Goal: Transaction & Acquisition: Download file/media

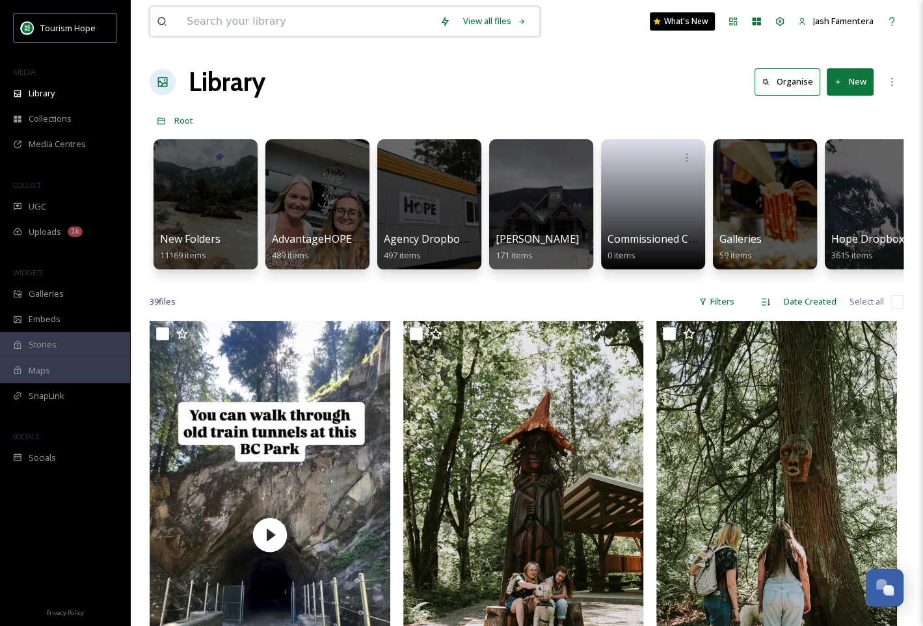
click at [375, 23] on input at bounding box center [306, 21] width 253 height 29
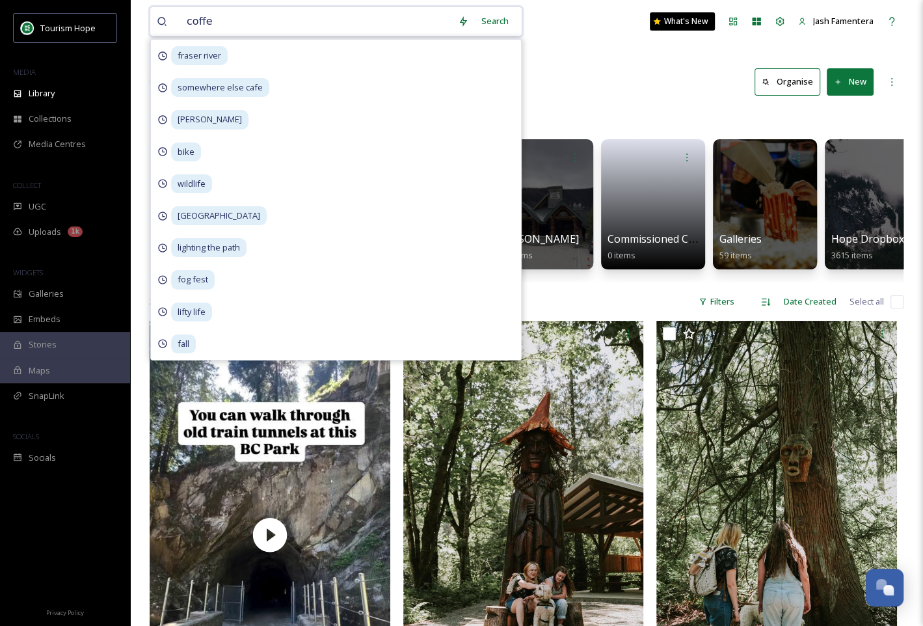
type input "coffee"
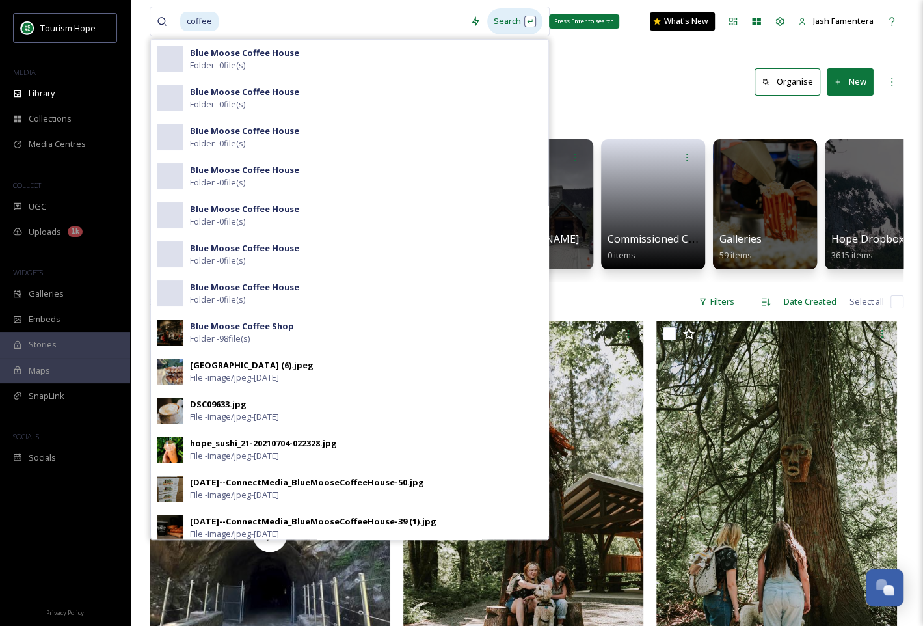
click at [505, 14] on div "Search Press Enter to search" at bounding box center [514, 20] width 55 height 25
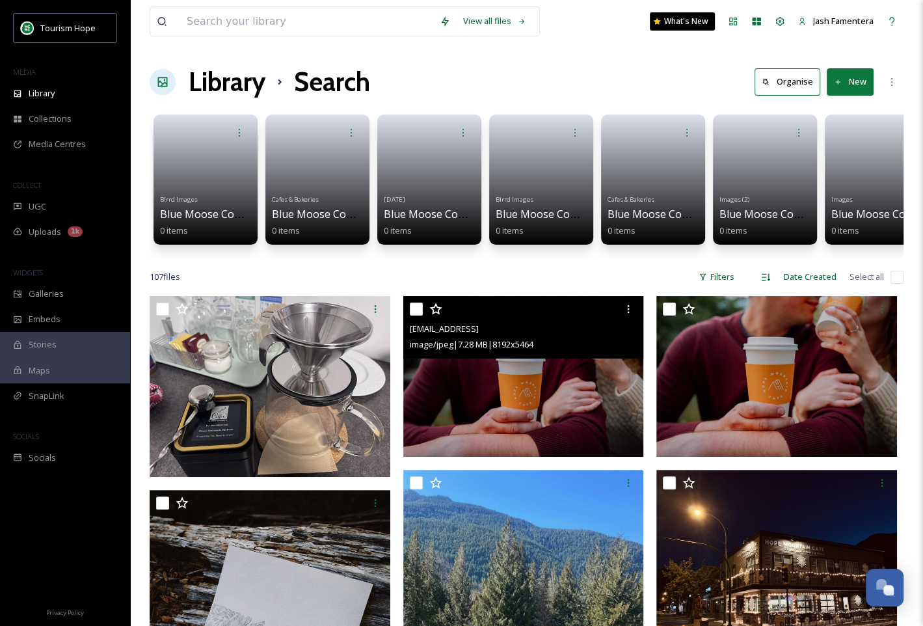
click at [620, 373] on img at bounding box center [523, 376] width 241 height 161
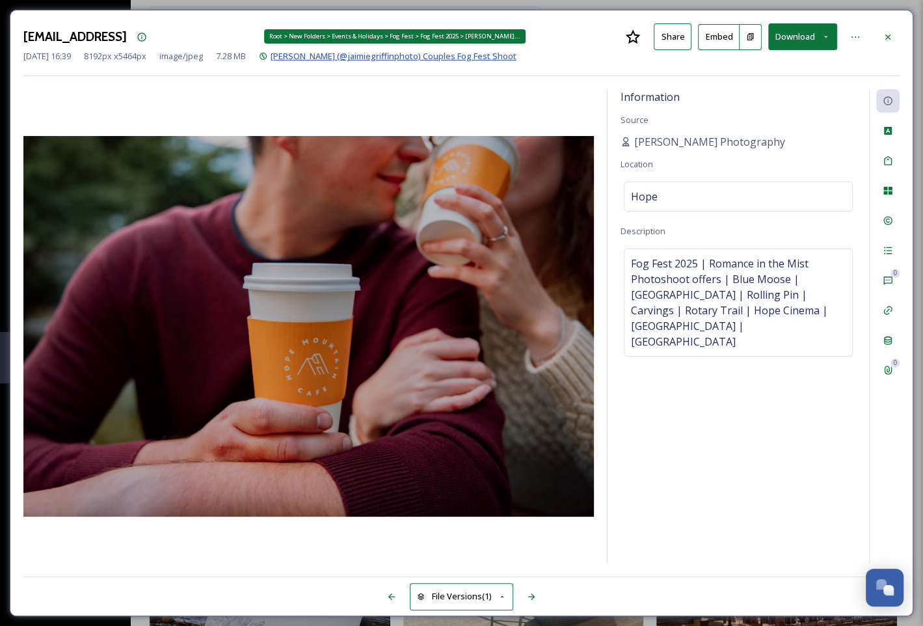
click at [458, 53] on span "[PERSON_NAME] (@jaimiegriffinphoto) Couples Fog Fest Shoot" at bounding box center [394, 56] width 246 height 12
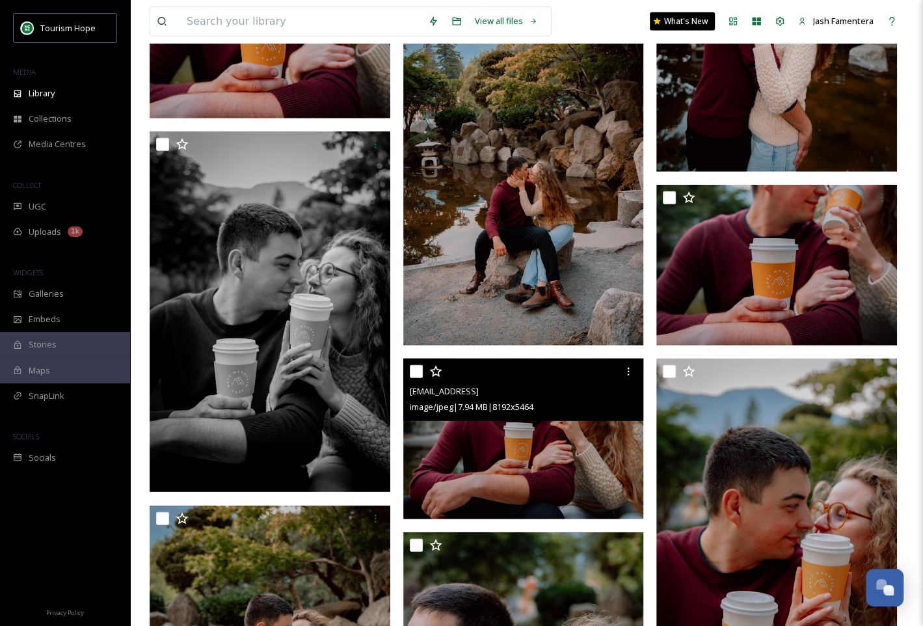
scroll to position [2607, 0]
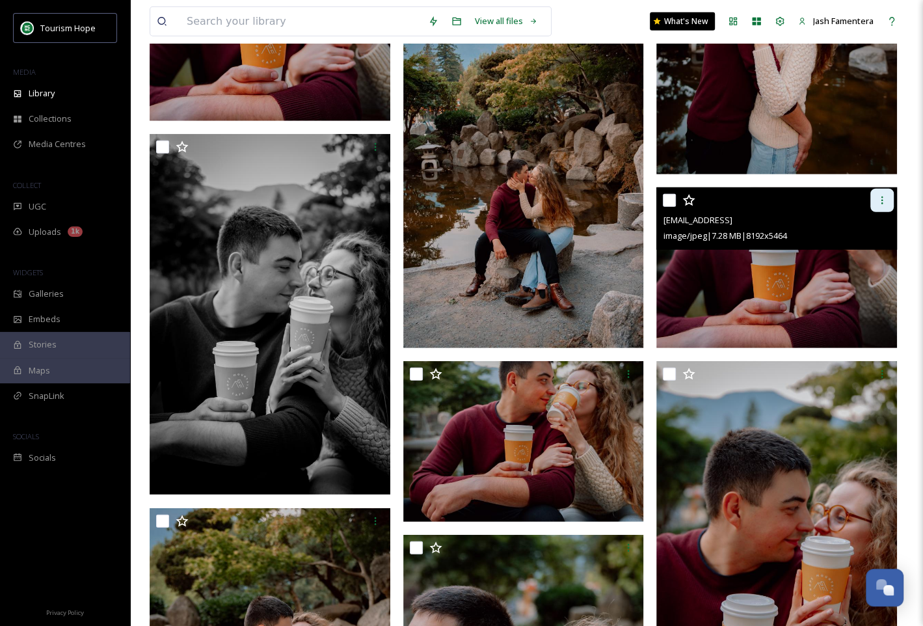
click at [881, 202] on icon at bounding box center [882, 200] width 10 height 10
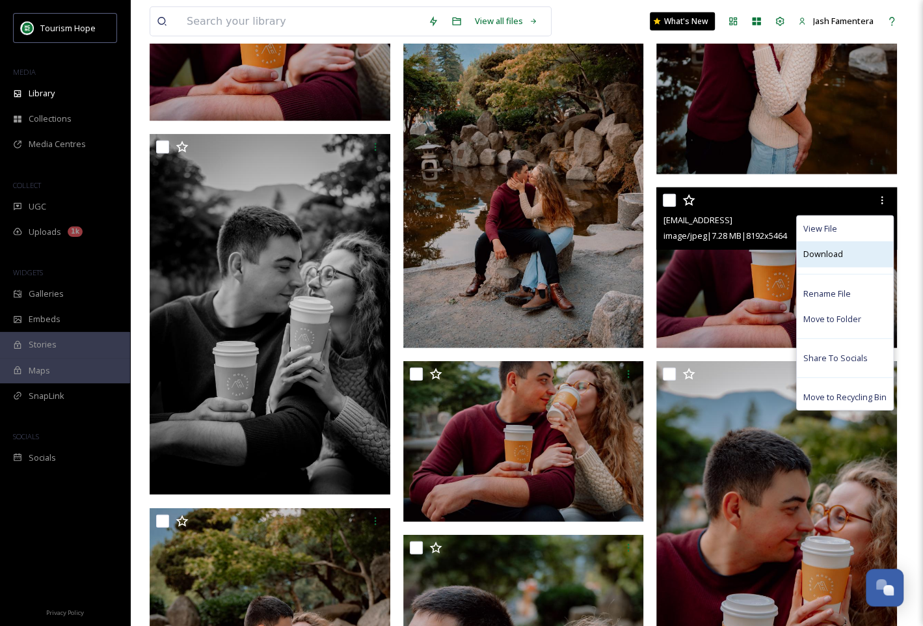
click at [826, 260] on div "Download" at bounding box center [845, 253] width 96 height 25
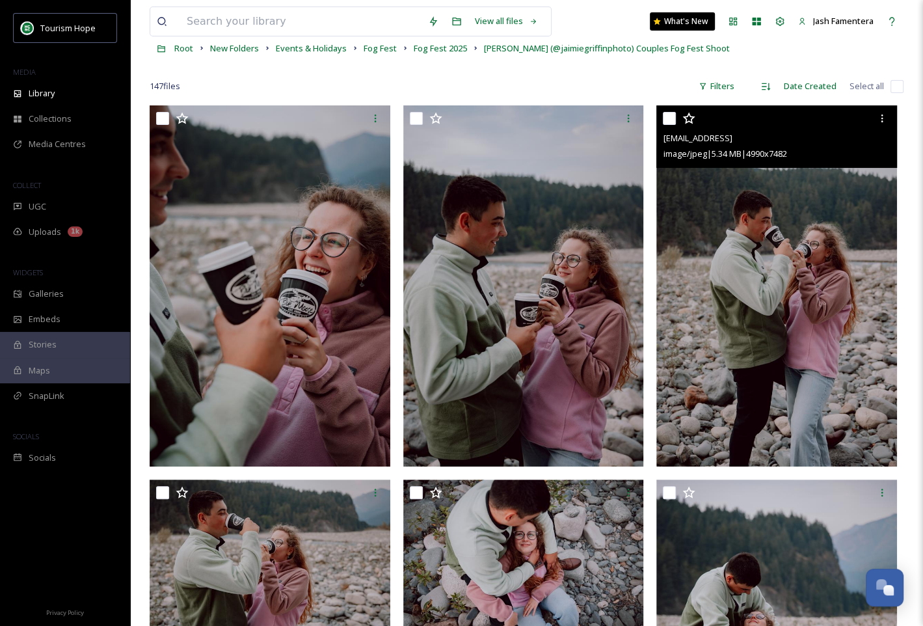
scroll to position [63, 0]
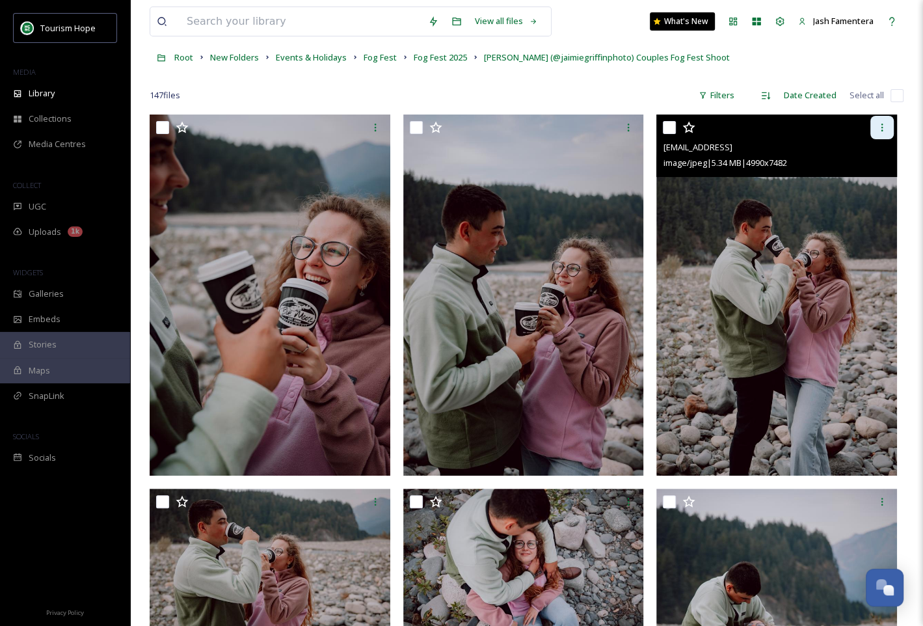
click at [880, 129] on icon at bounding box center [882, 127] width 10 height 10
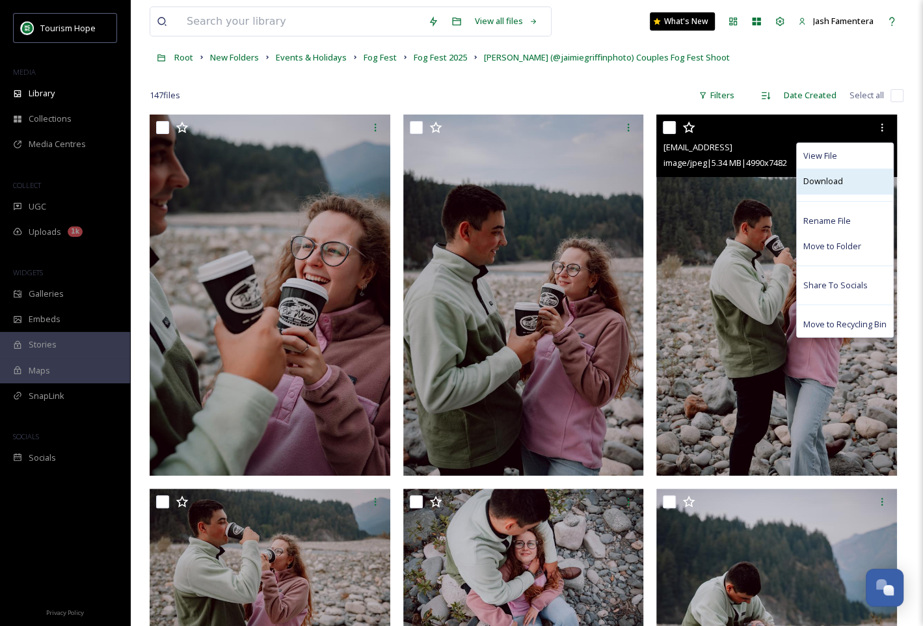
click at [852, 187] on div "Download" at bounding box center [845, 180] width 96 height 25
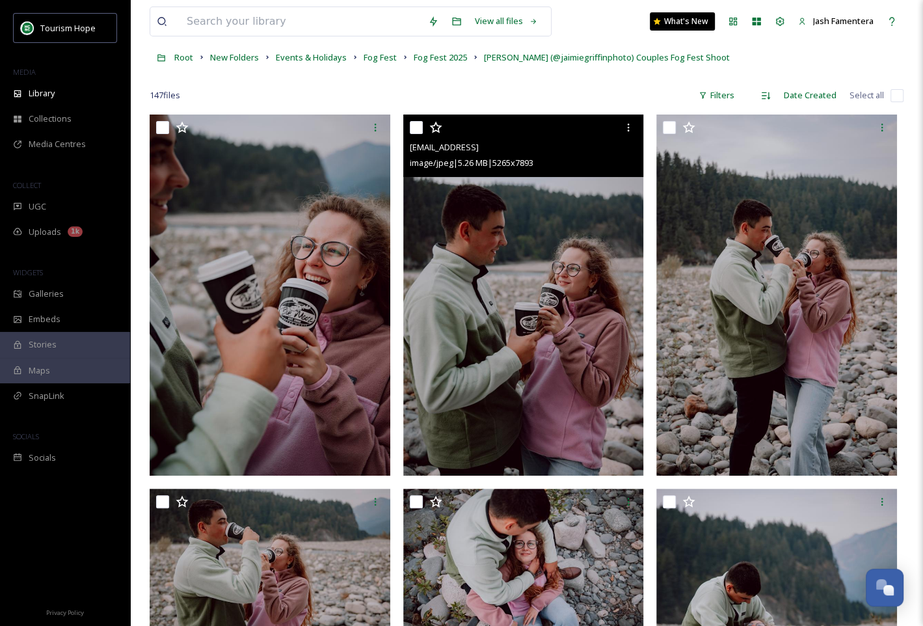
click at [519, 256] on img at bounding box center [523, 294] width 241 height 360
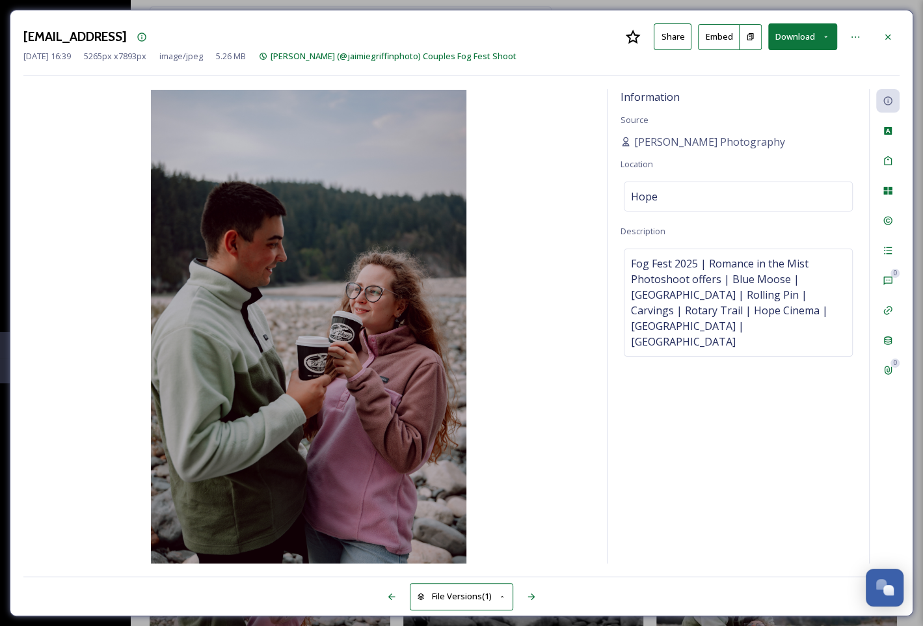
click at [874, 32] on div "[EMAIL_ADDRESS] Share Embed Download" at bounding box center [461, 36] width 876 height 27
click at [888, 32] on icon at bounding box center [888, 37] width 10 height 10
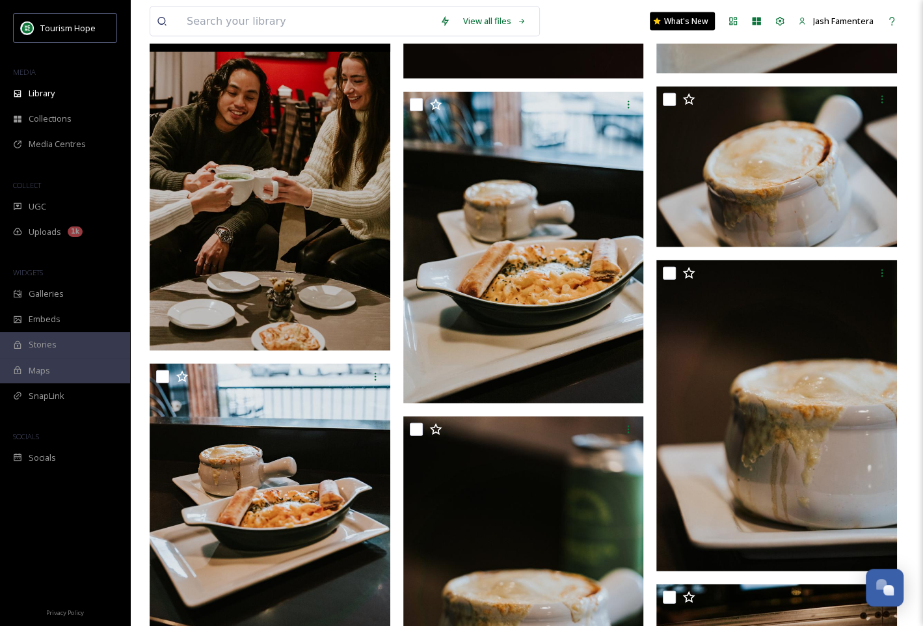
scroll to position [2272, 0]
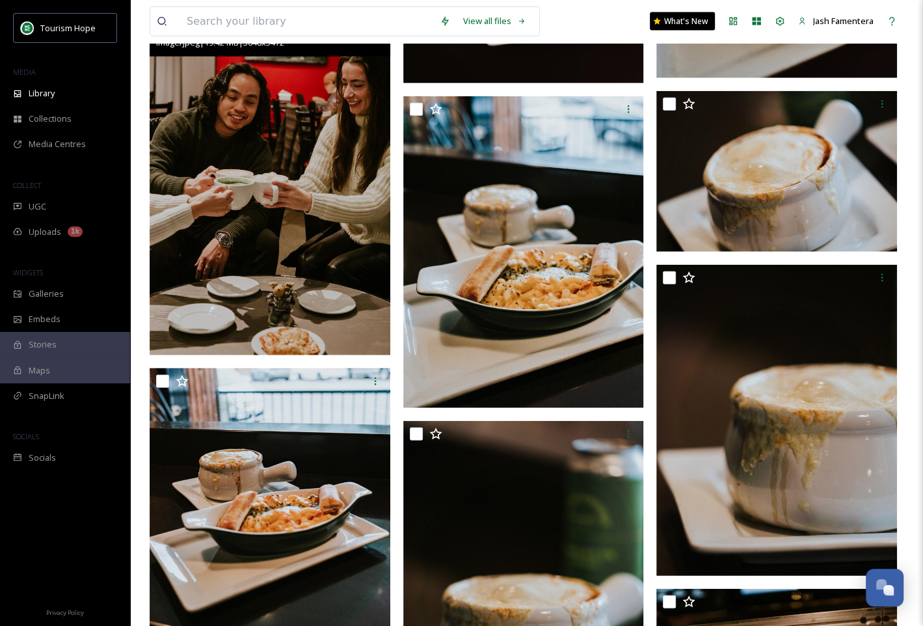
click at [315, 228] on img at bounding box center [270, 174] width 241 height 361
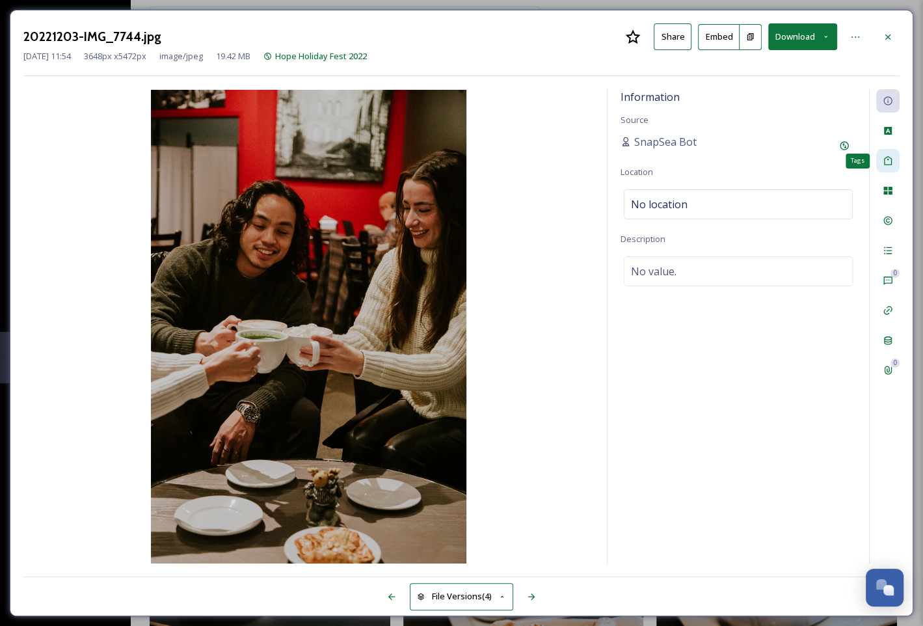
click at [886, 165] on div "Tags" at bounding box center [887, 160] width 23 height 23
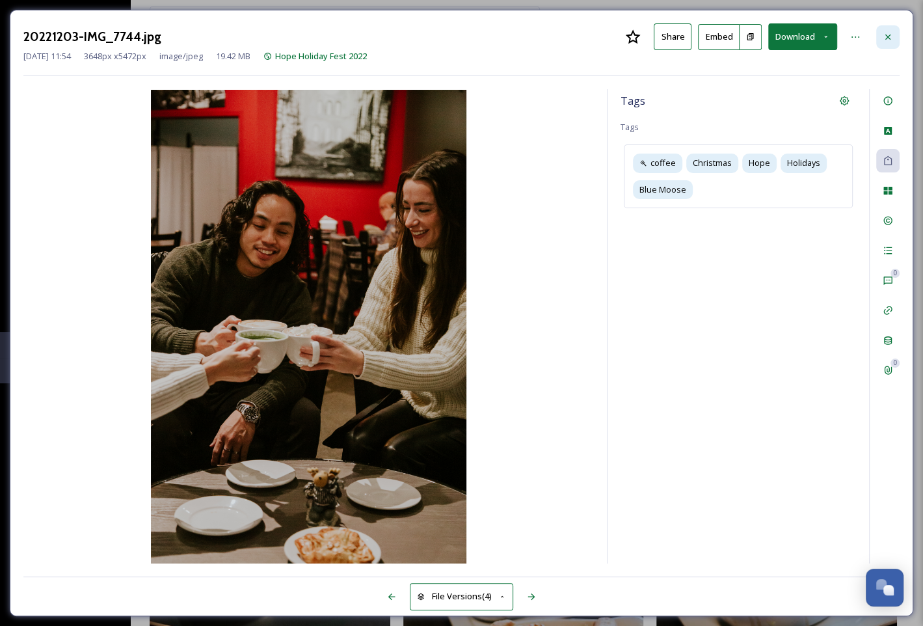
click at [890, 46] on div at bounding box center [887, 36] width 23 height 23
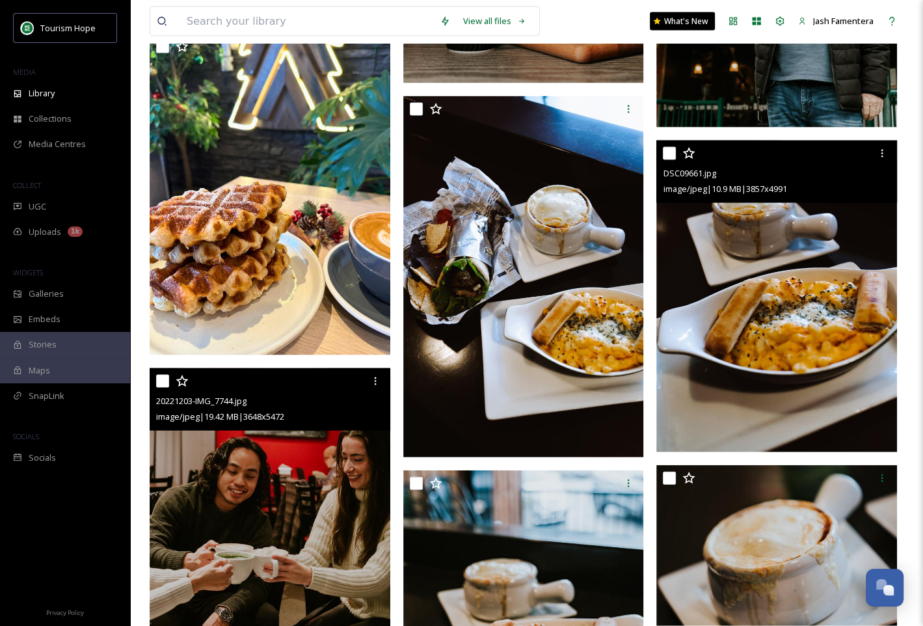
scroll to position [2272, 0]
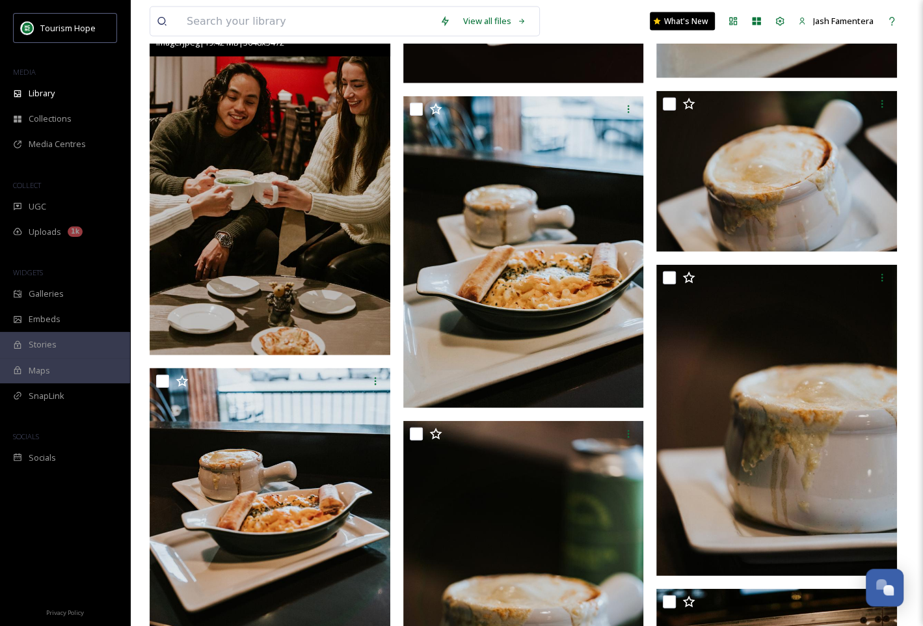
click at [338, 196] on img at bounding box center [270, 174] width 241 height 361
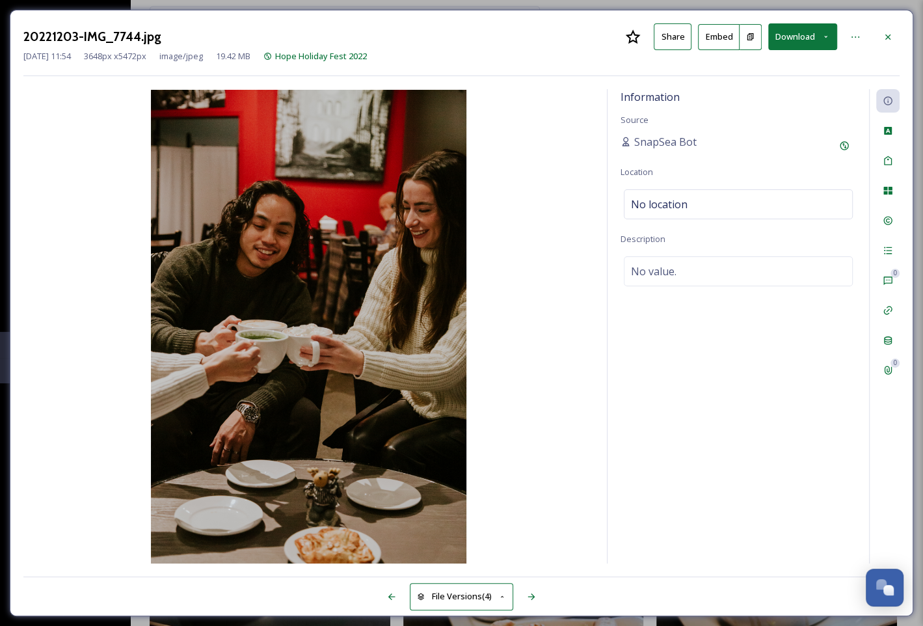
click at [879, 21] on div "20221203-IMG_7744.jpg Share Embed Download [DATE] 11:54 3648 px x 5472 px image…" at bounding box center [461, 313] width 903 height 606
click at [789, 45] on button "Download" at bounding box center [802, 36] width 69 height 27
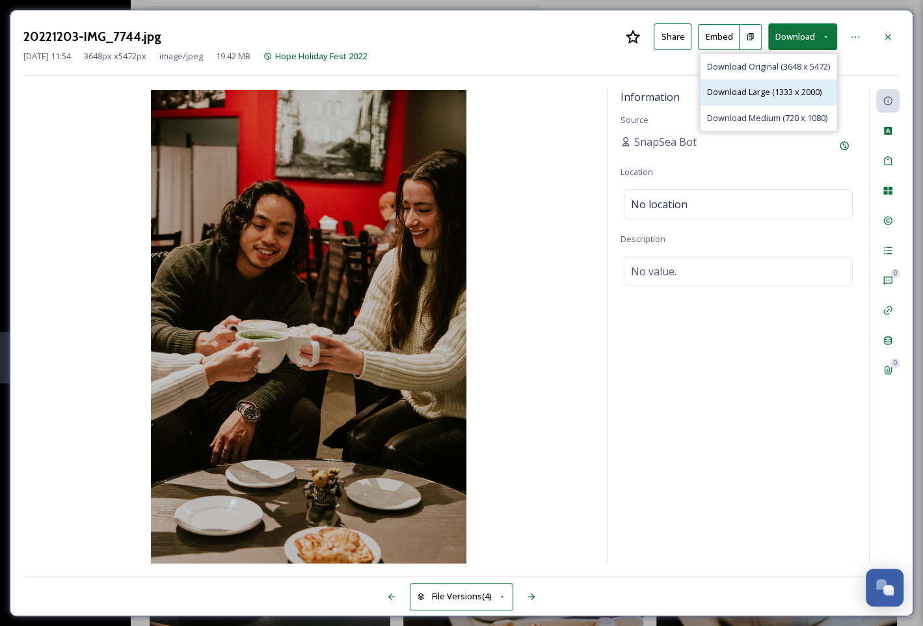
click at [776, 93] on span "Download Large (1333 x 2000)" at bounding box center [764, 92] width 114 height 12
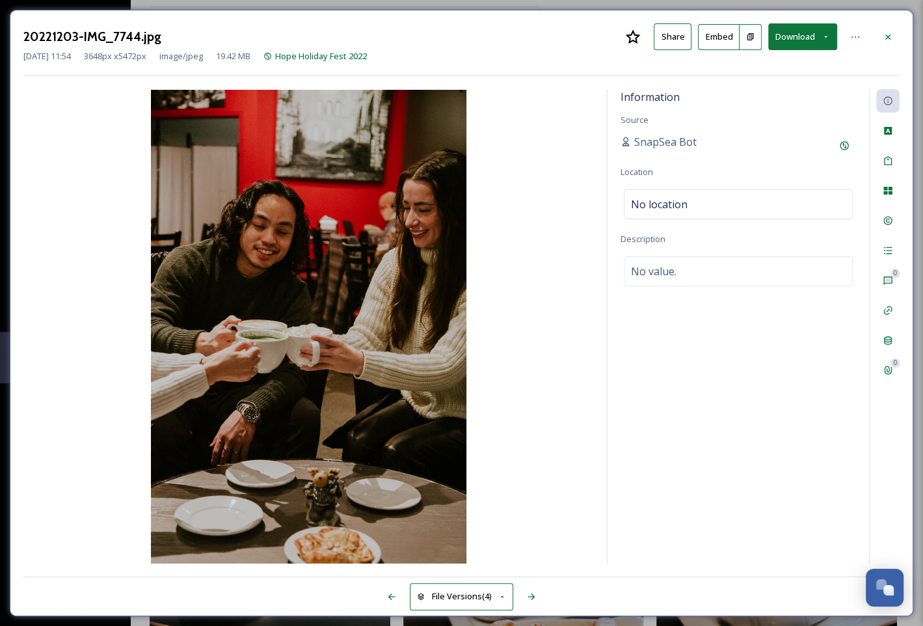
click at [884, 24] on div "20221203-IMG_7744.jpg Share Embed Download" at bounding box center [461, 36] width 876 height 27
click at [885, 33] on icon at bounding box center [888, 37] width 10 height 10
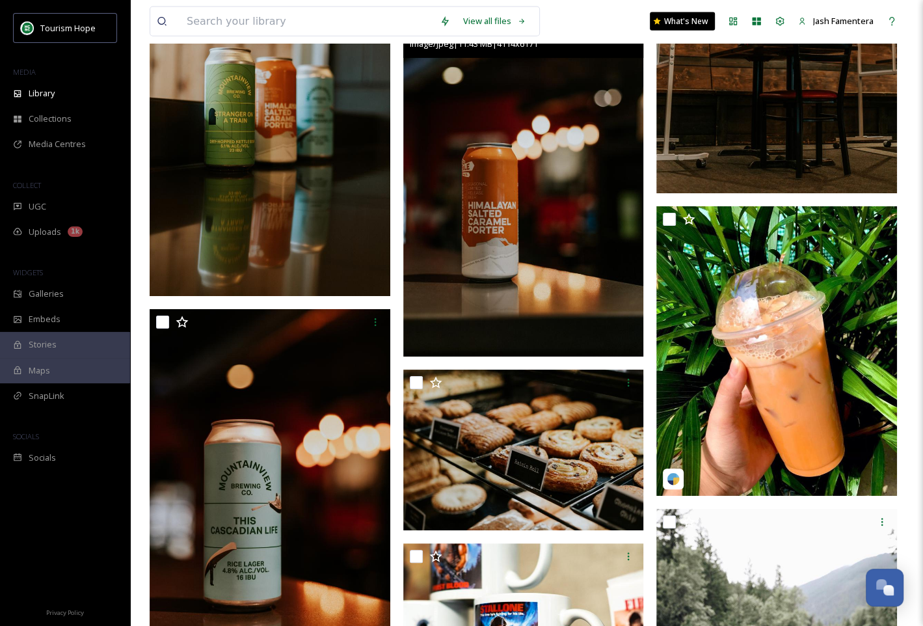
scroll to position [9688, 0]
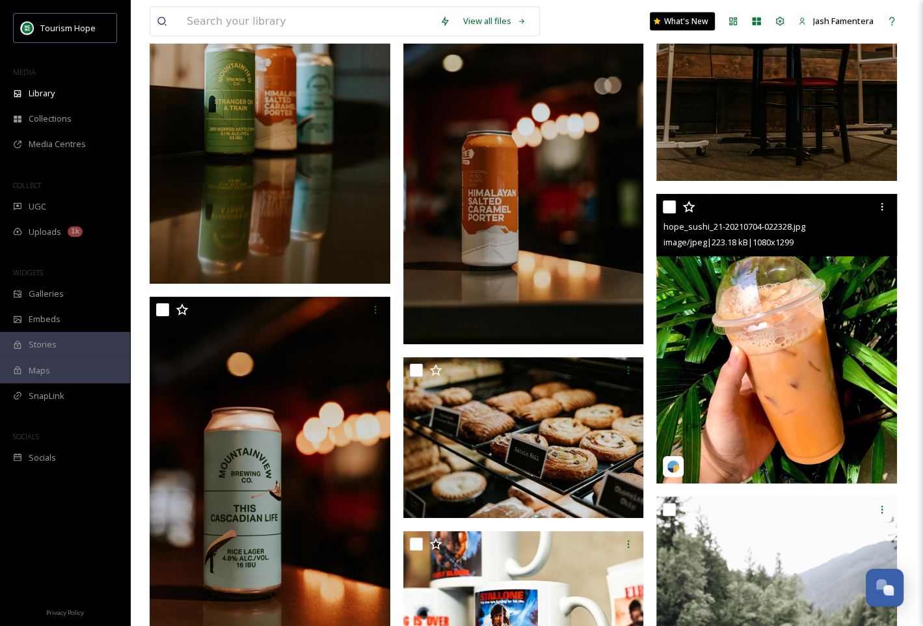
click at [776, 342] on img at bounding box center [776, 338] width 241 height 289
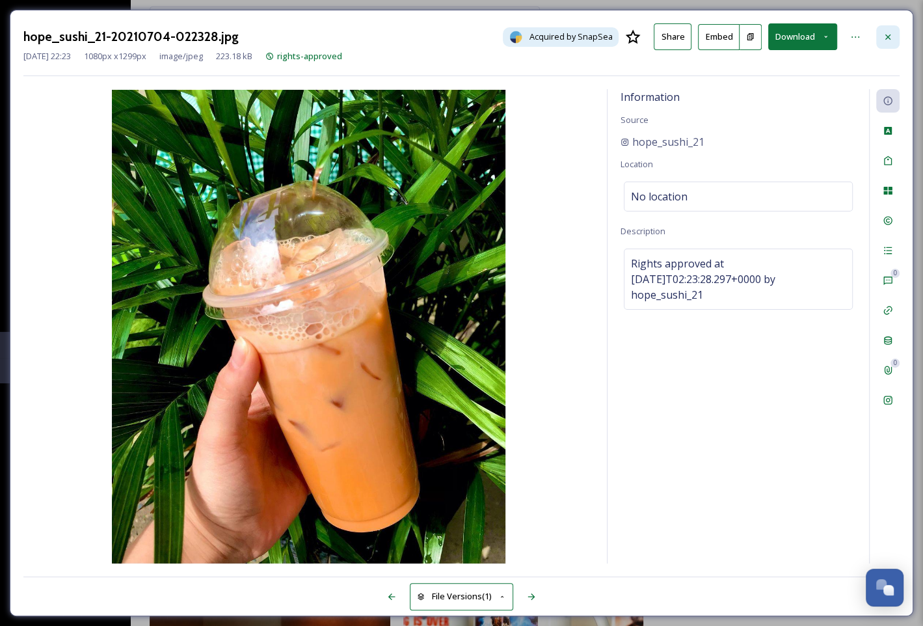
click at [883, 36] on icon at bounding box center [888, 37] width 10 height 10
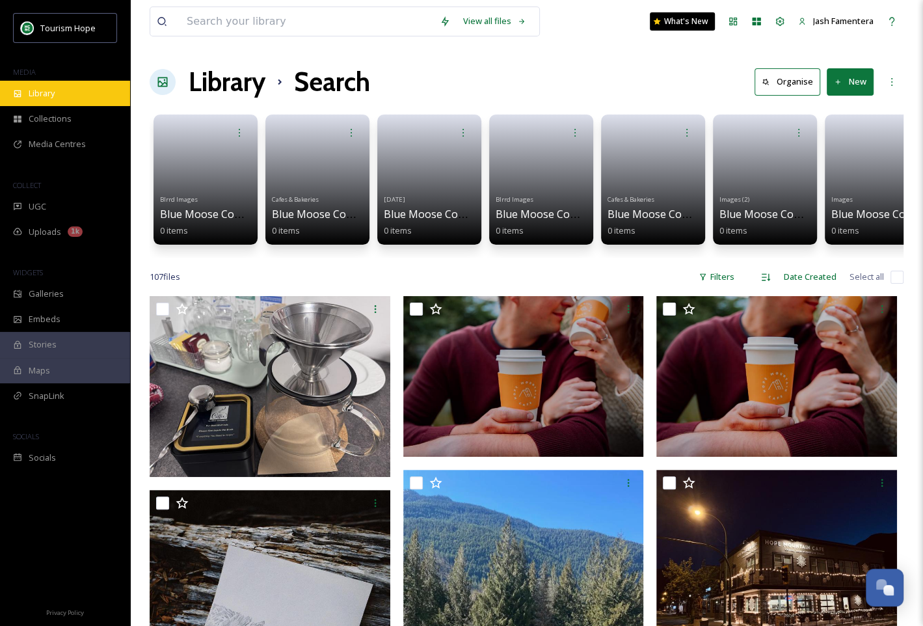
click at [47, 90] on span "Library" at bounding box center [42, 93] width 26 height 12
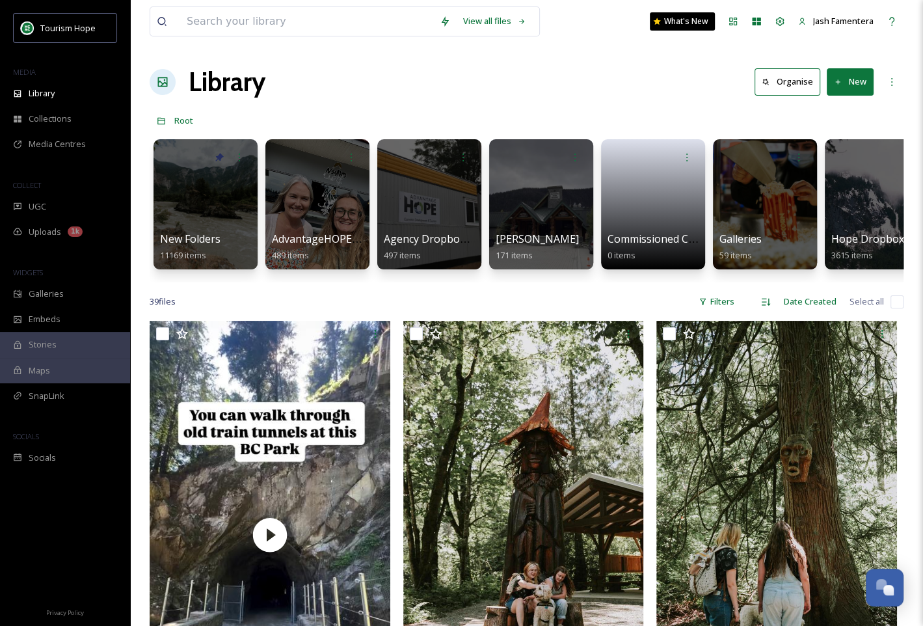
click at [207, 185] on div at bounding box center [205, 204] width 104 height 130
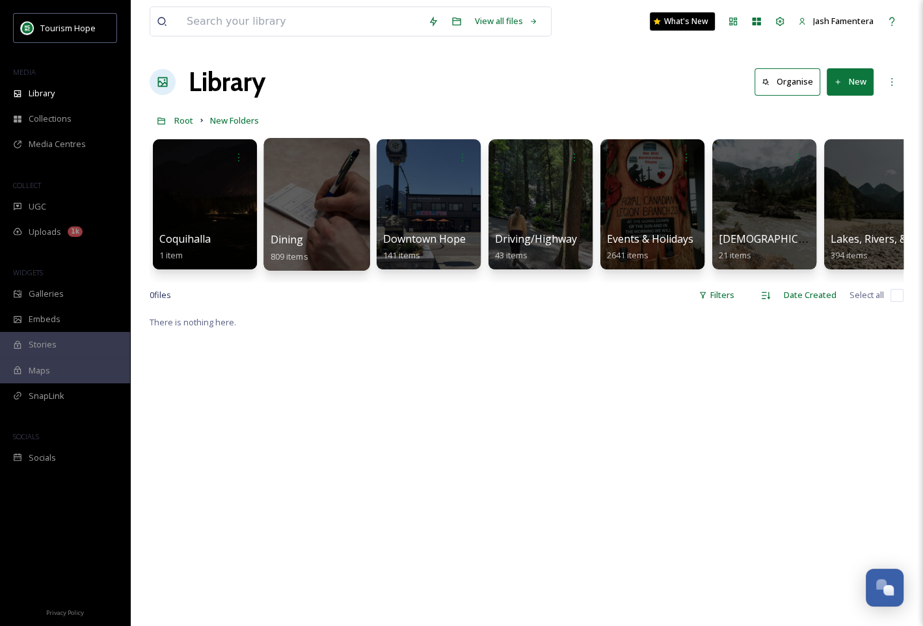
scroll to position [0, 574]
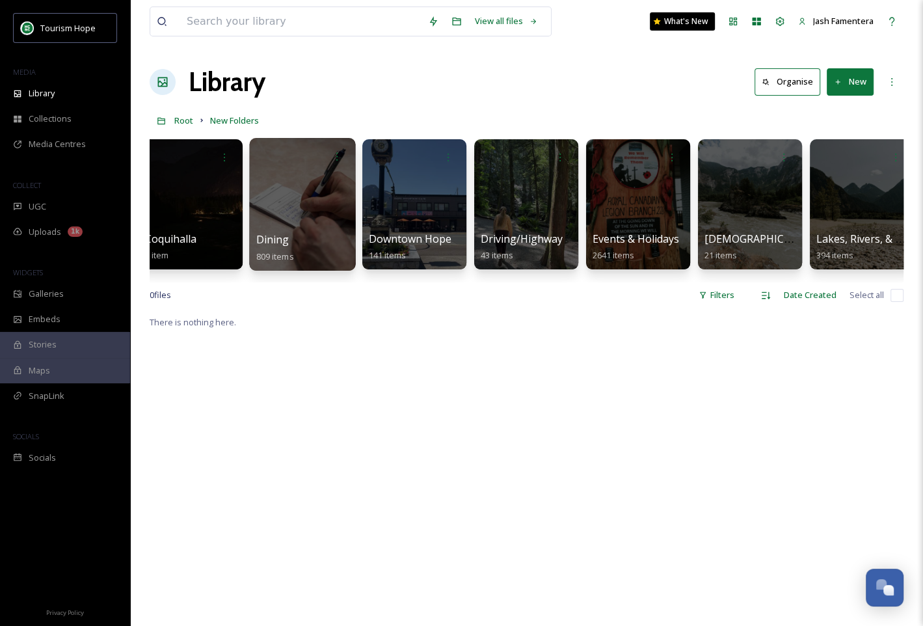
click at [306, 204] on div at bounding box center [302, 204] width 106 height 133
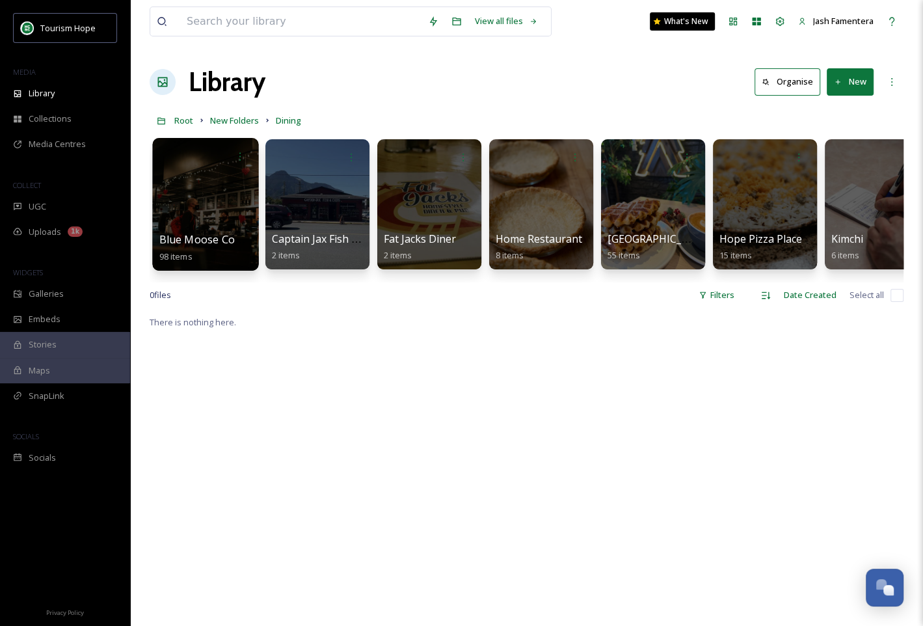
click at [202, 214] on div at bounding box center [205, 204] width 106 height 133
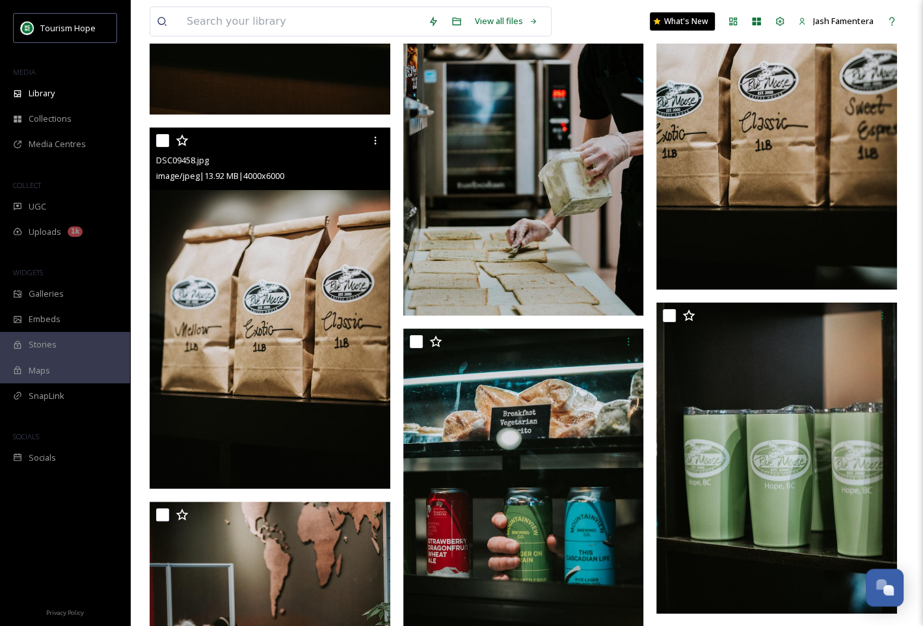
scroll to position [3263, 0]
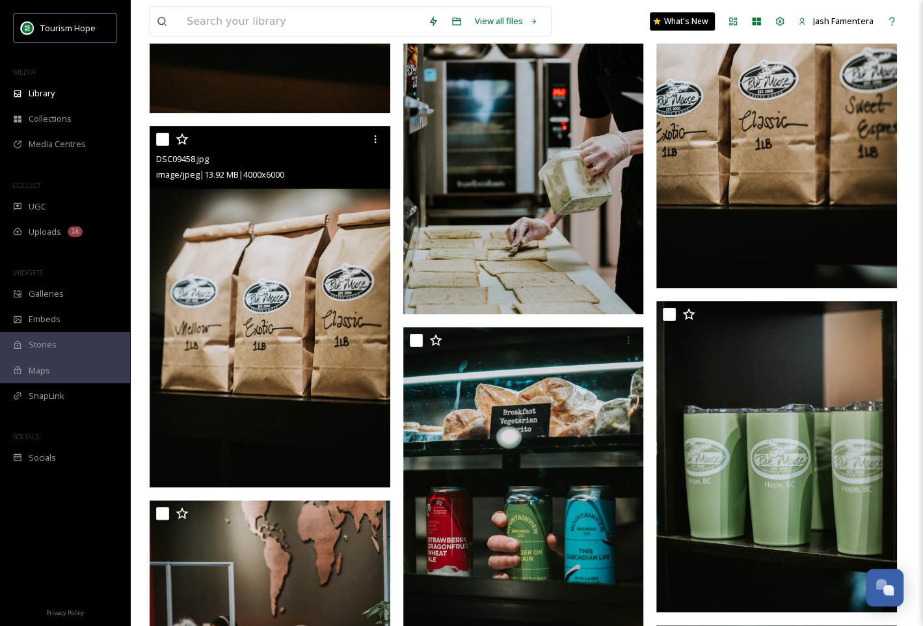
click at [265, 303] on img at bounding box center [270, 306] width 241 height 361
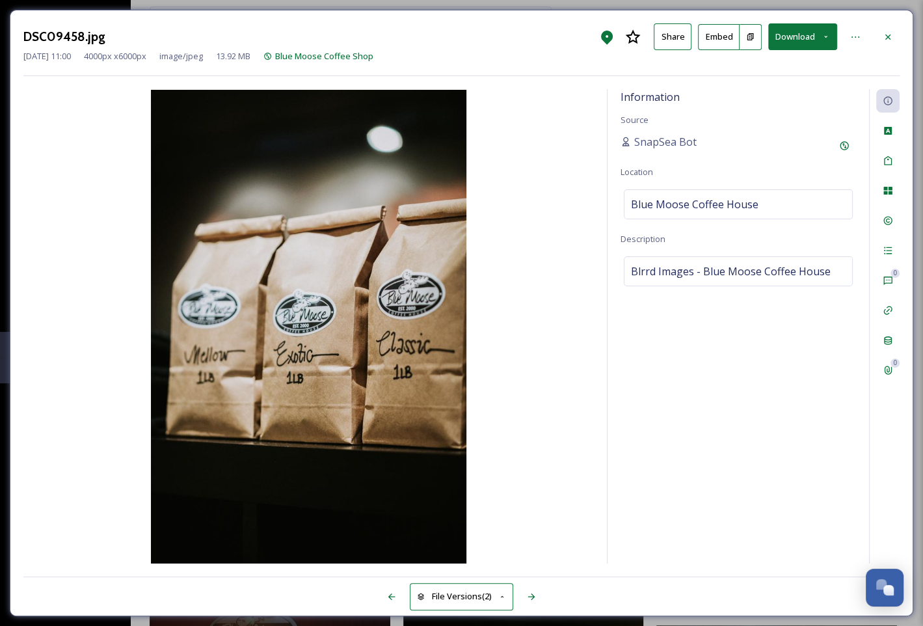
click at [806, 42] on button "Download" at bounding box center [802, 36] width 69 height 27
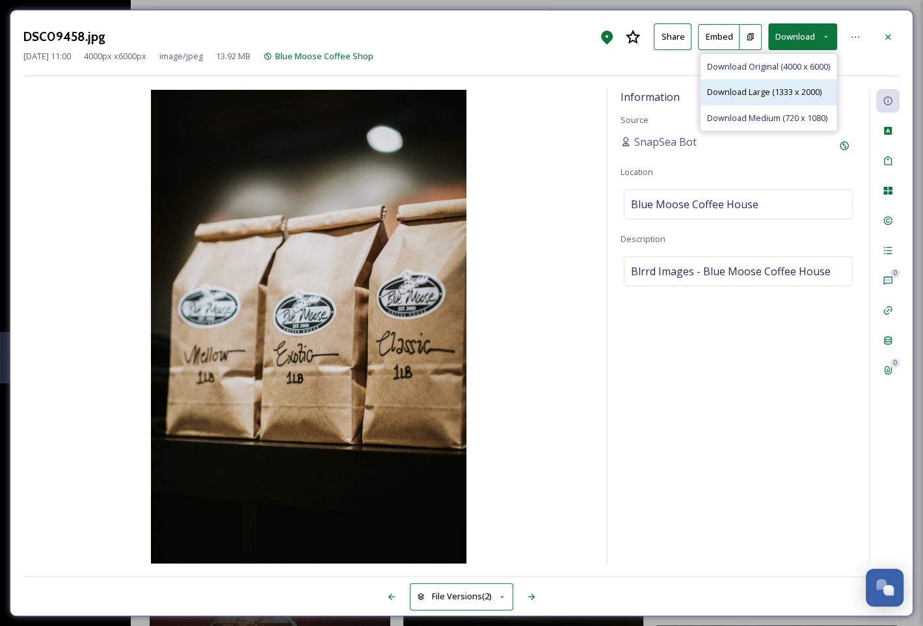
click at [769, 92] on span "Download Large (1333 x 2000)" at bounding box center [764, 92] width 114 height 12
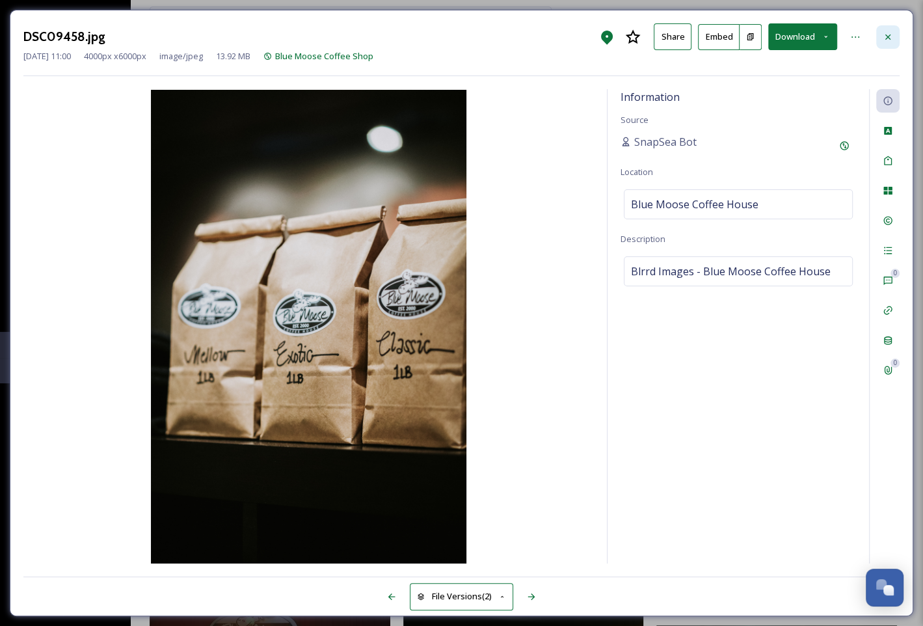
click at [898, 40] on div at bounding box center [887, 36] width 23 height 23
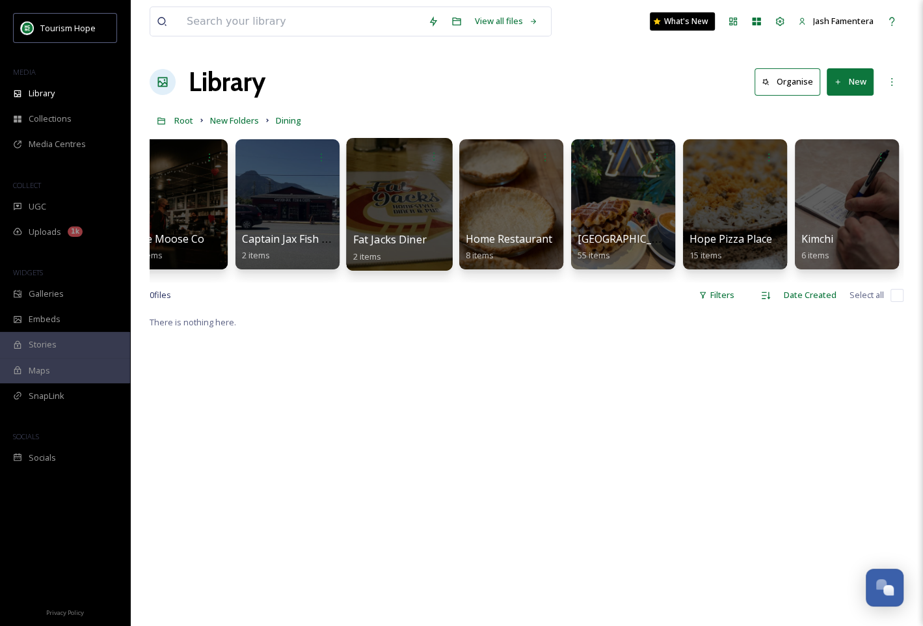
scroll to position [0, 54]
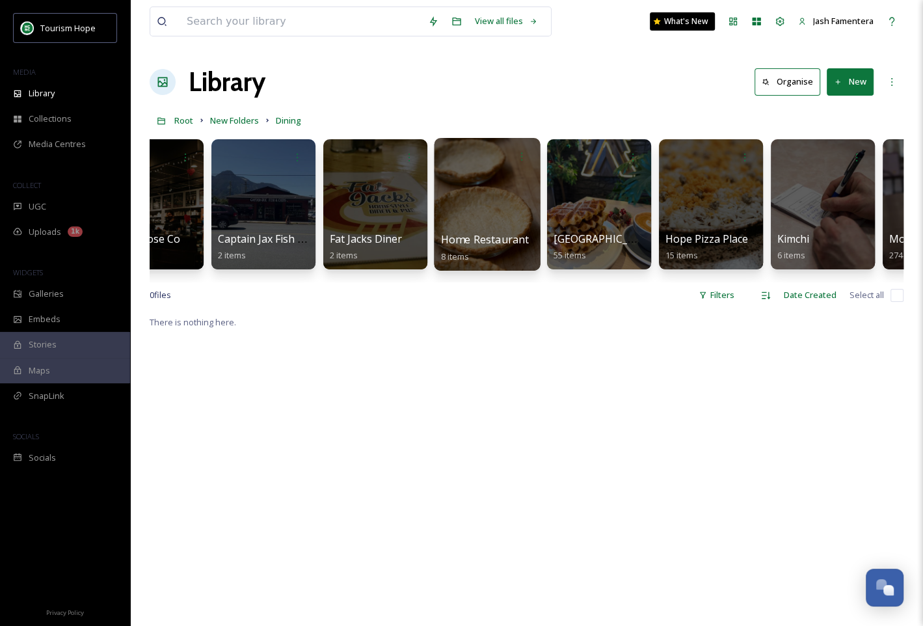
click at [519, 198] on div at bounding box center [487, 204] width 106 height 133
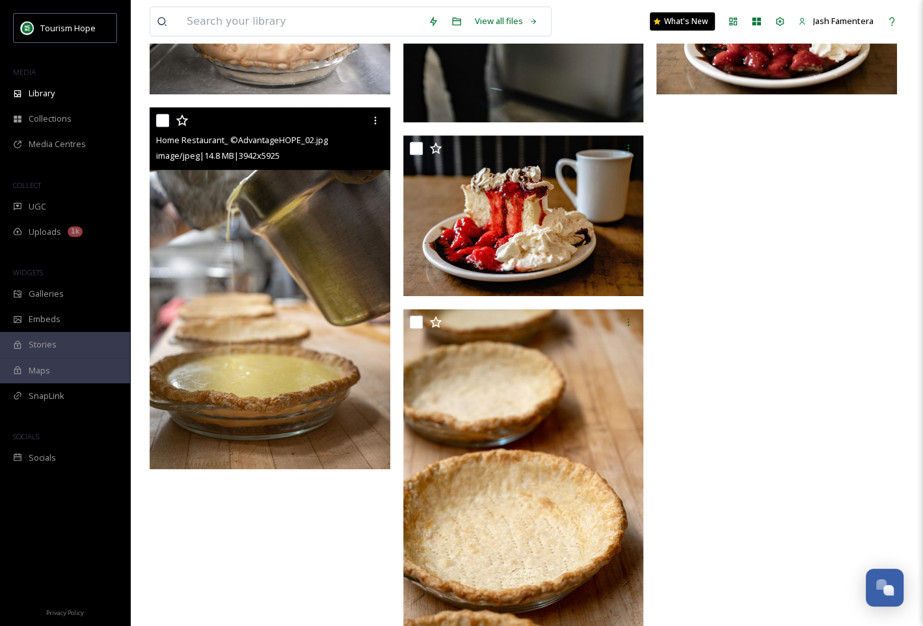
scroll to position [483, 0]
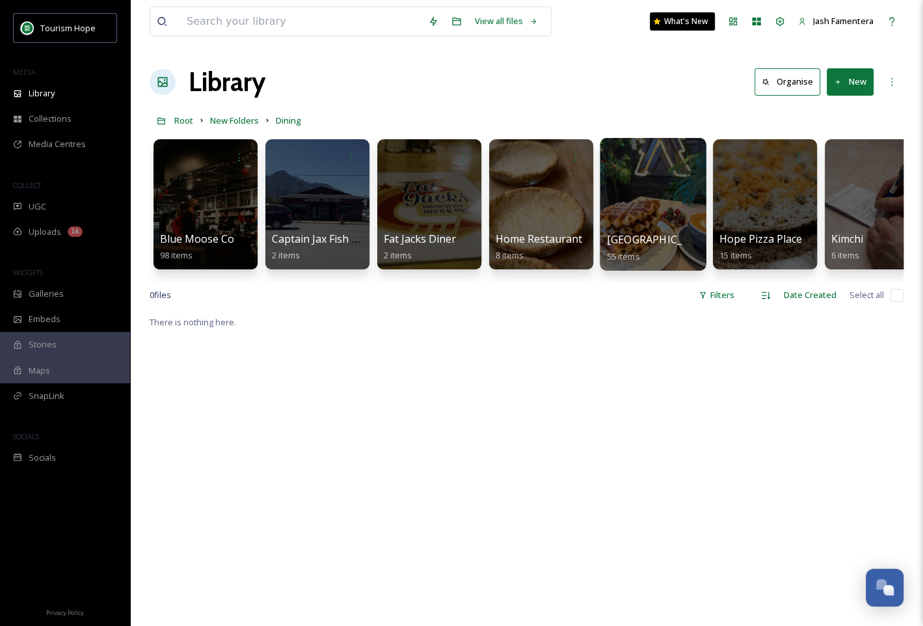
click at [672, 200] on div at bounding box center [653, 204] width 106 height 133
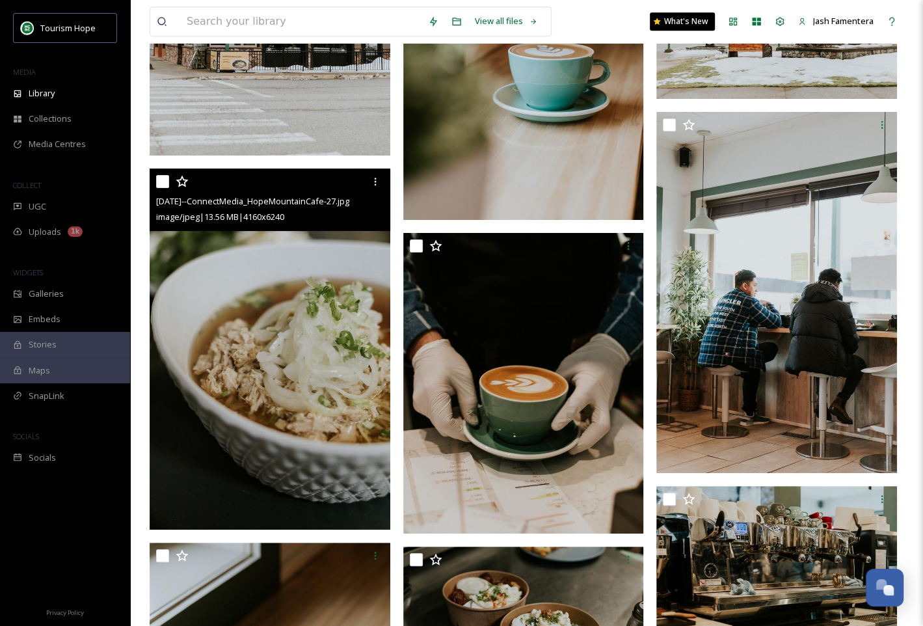
scroll to position [4474, 0]
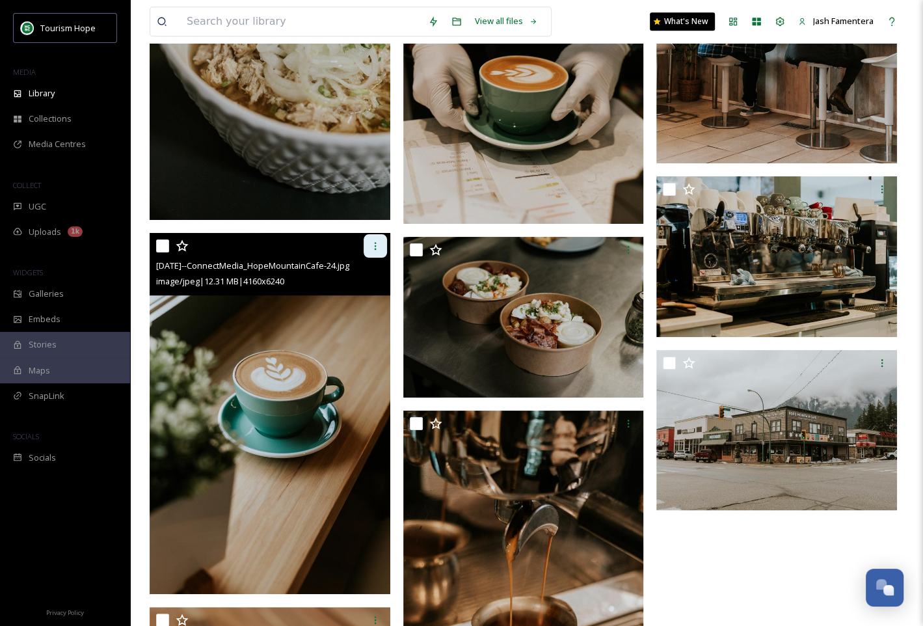
click at [364, 240] on div at bounding box center [375, 245] width 23 height 23
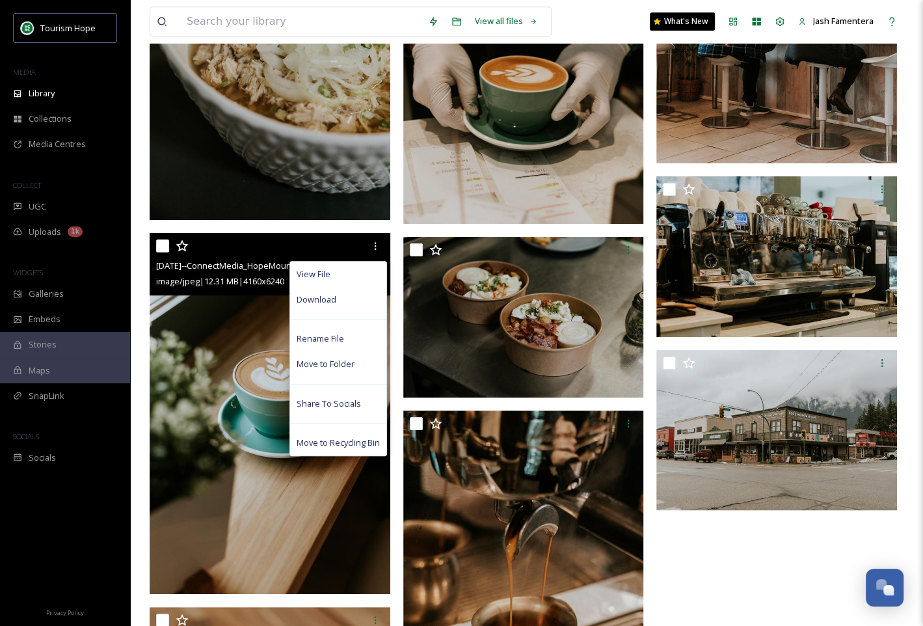
click at [193, 338] on img at bounding box center [270, 413] width 241 height 361
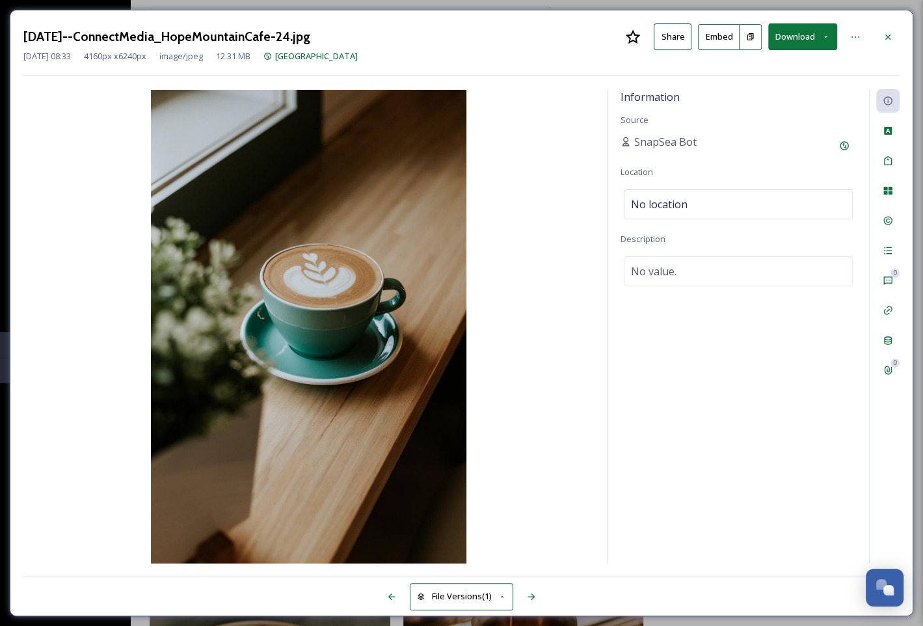
click at [809, 38] on button "Download" at bounding box center [802, 36] width 69 height 27
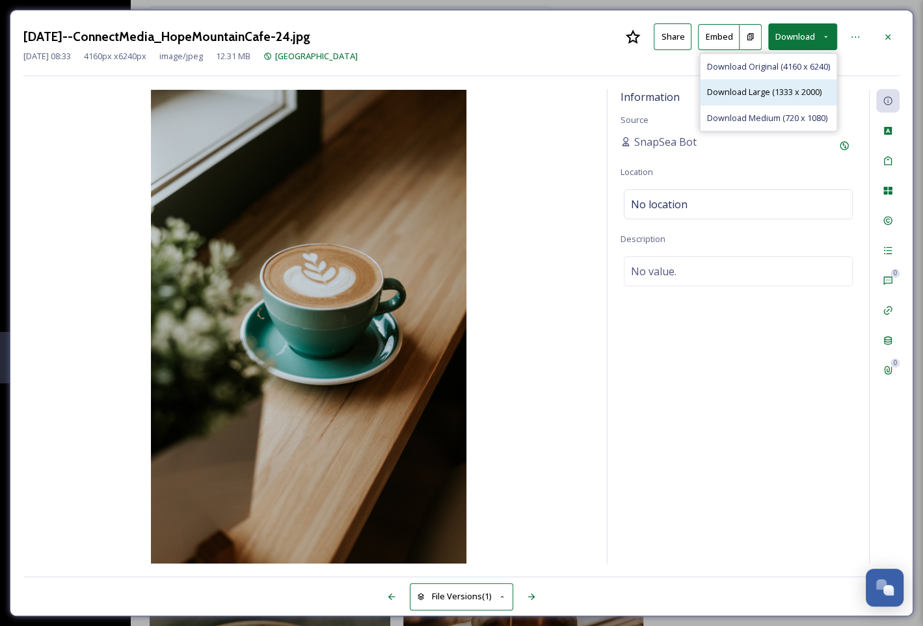
click at [810, 86] on span "Download Large (1333 x 2000)" at bounding box center [764, 92] width 114 height 12
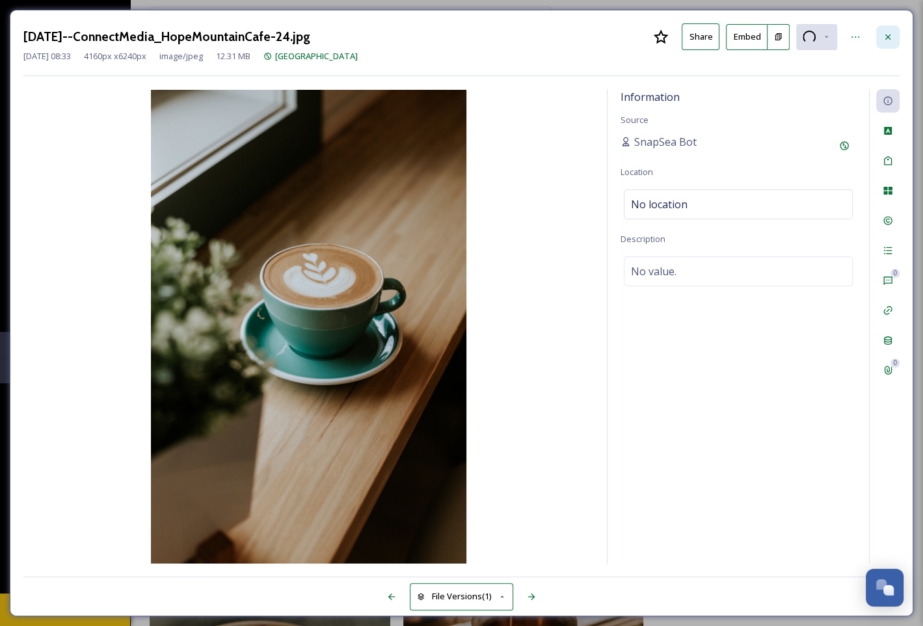
click at [889, 38] on icon at bounding box center [887, 36] width 5 height 5
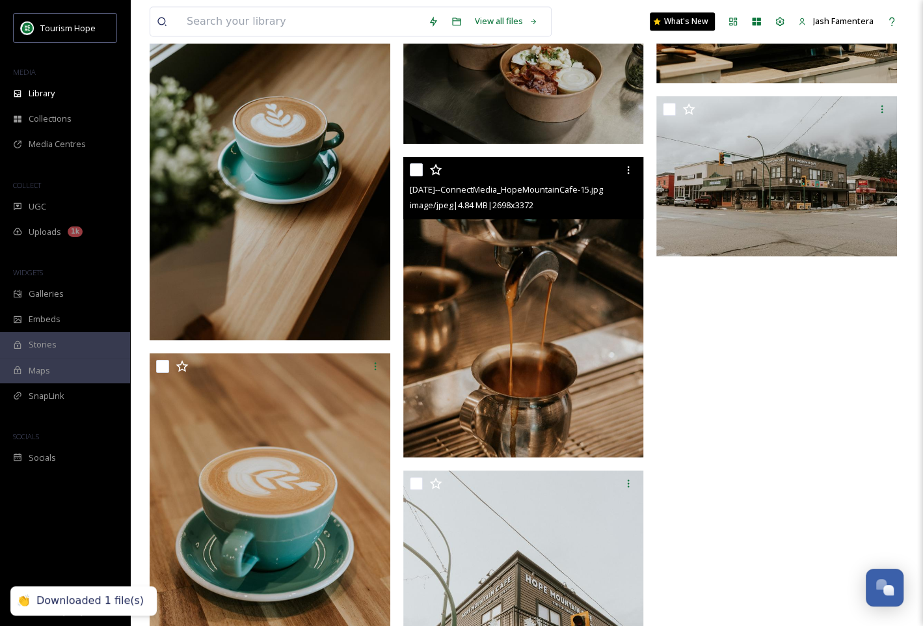
scroll to position [4698, 0]
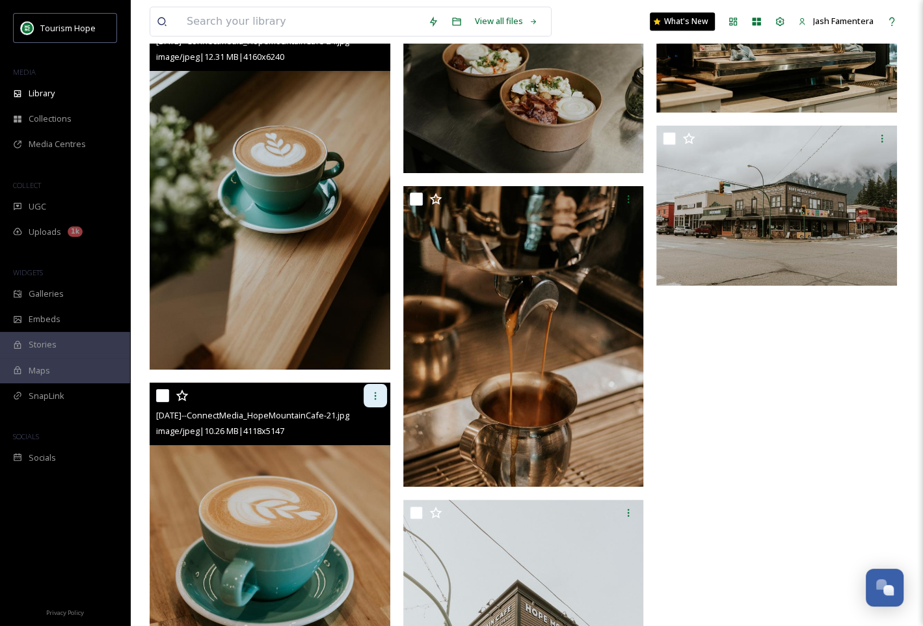
click at [372, 395] on icon at bounding box center [375, 395] width 10 height 10
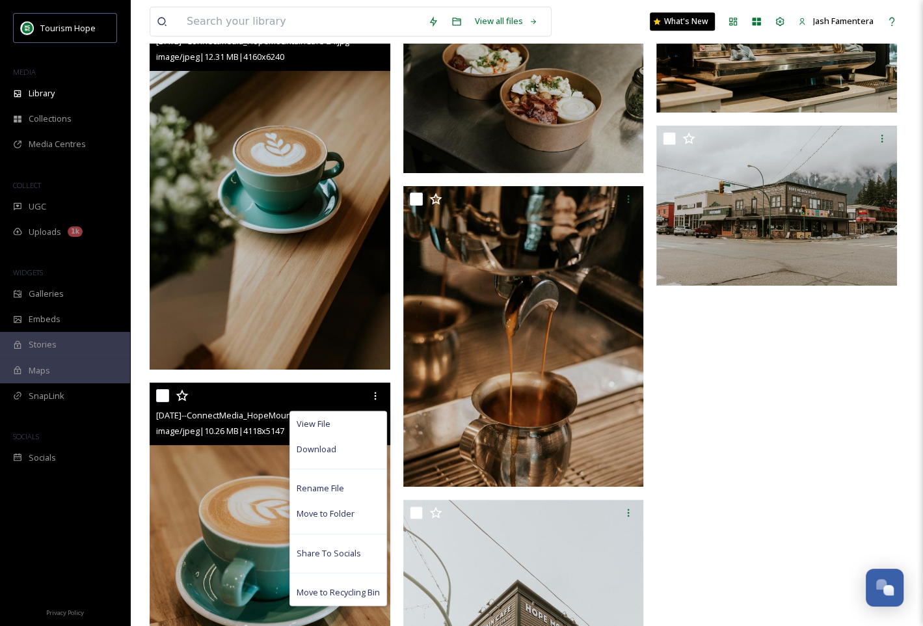
click at [249, 463] on img at bounding box center [270, 532] width 241 height 301
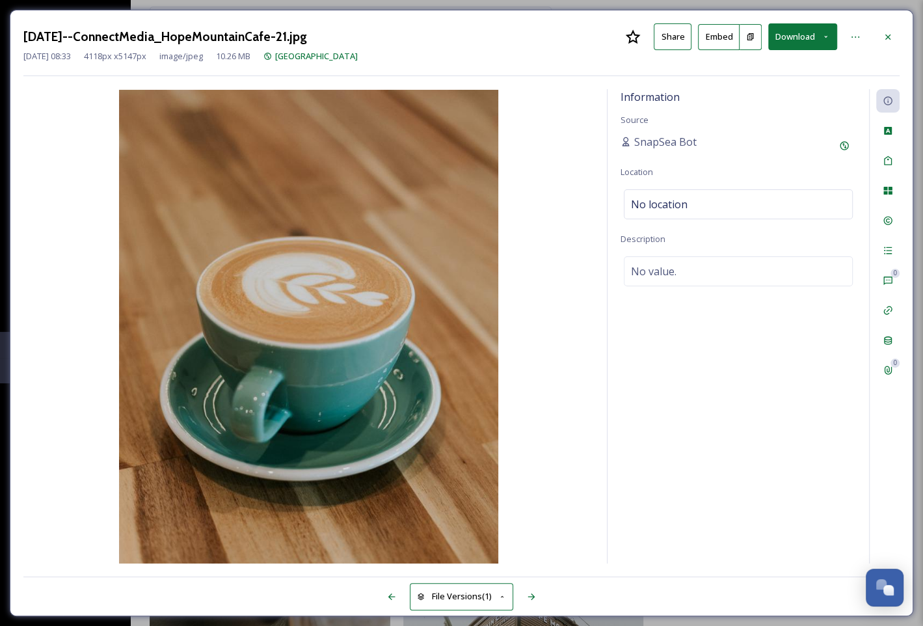
click at [787, 35] on button "Download" at bounding box center [802, 36] width 69 height 27
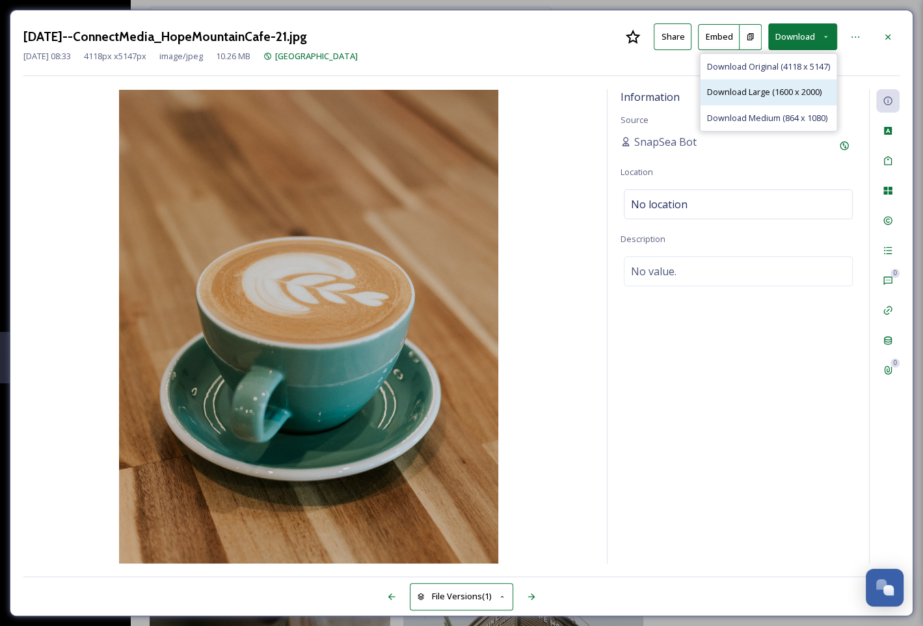
click at [779, 84] on div "Download Large (1600 x 2000)" at bounding box center [768, 91] width 136 height 25
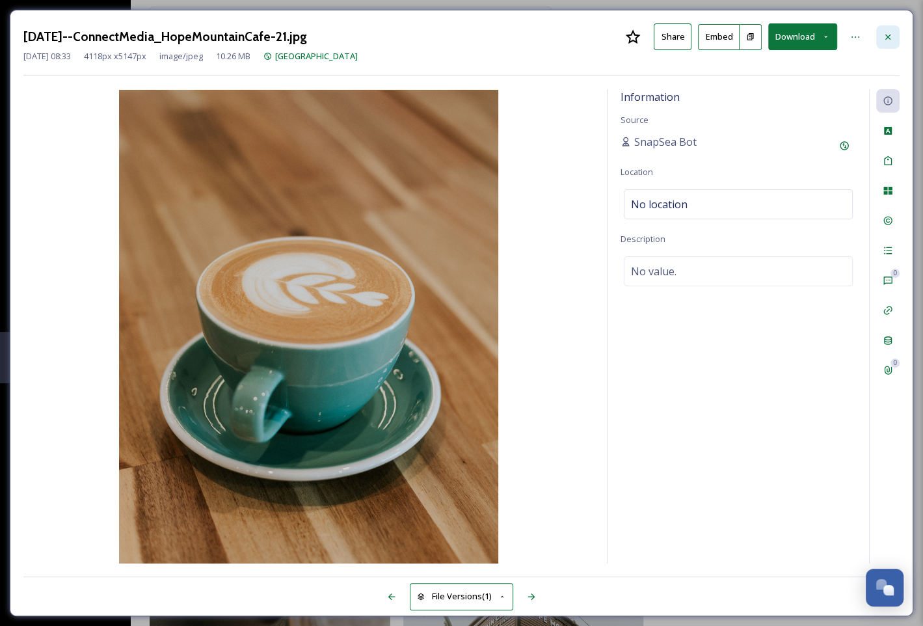
click at [881, 31] on div at bounding box center [887, 36] width 23 height 23
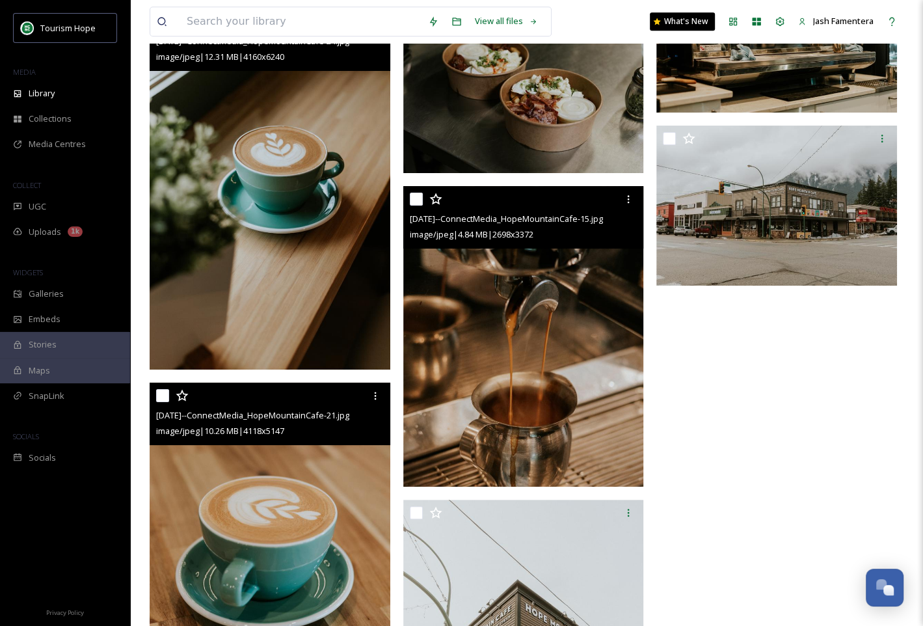
scroll to position [4717, 0]
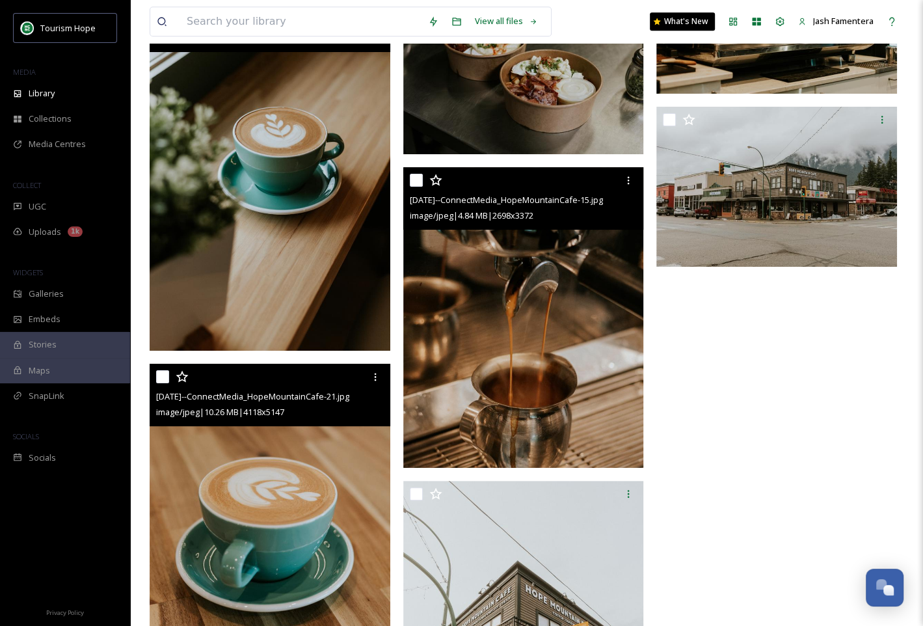
click at [481, 307] on img at bounding box center [523, 317] width 241 height 301
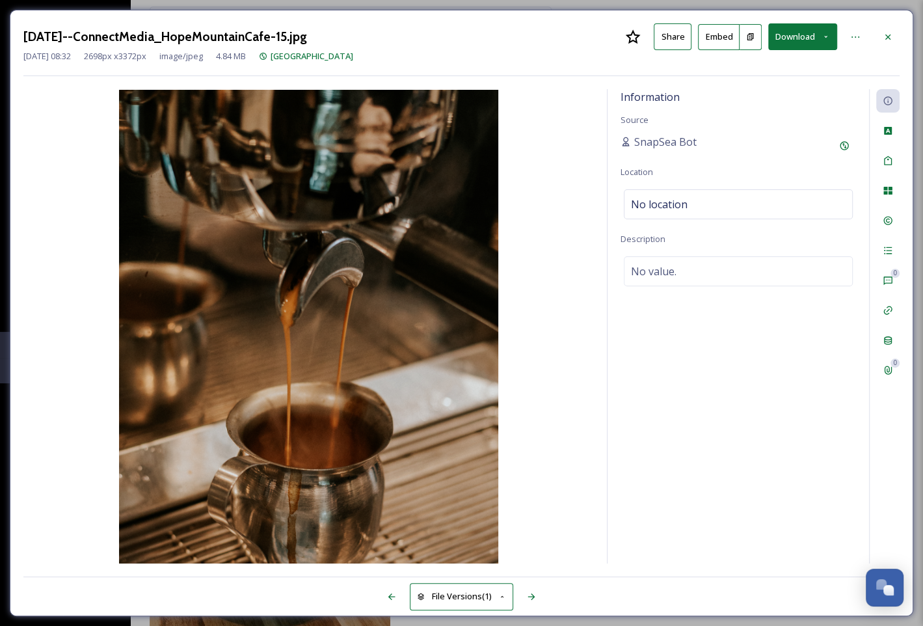
click at [792, 34] on button "Download" at bounding box center [802, 36] width 69 height 27
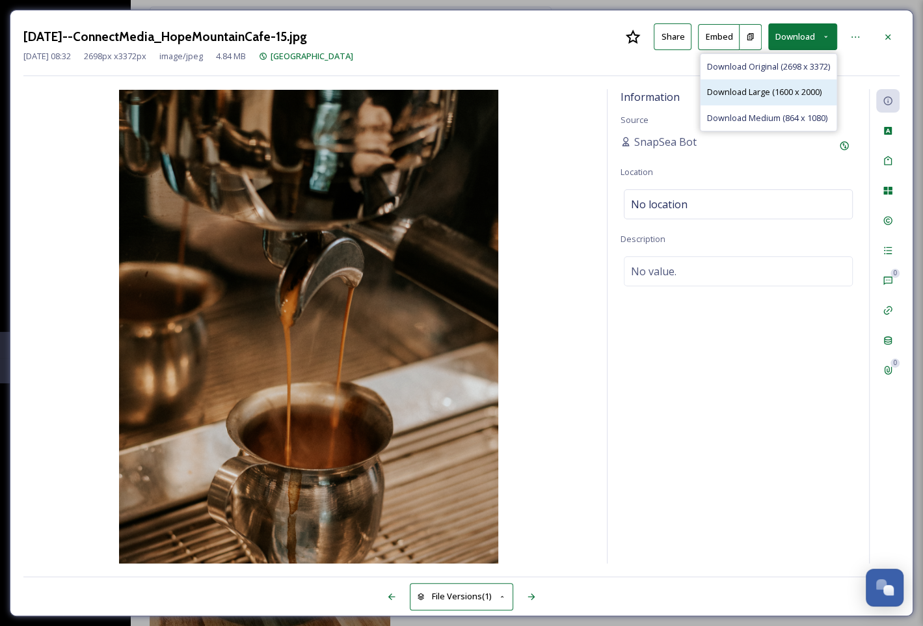
click at [803, 91] on span "Download Large (1600 x 2000)" at bounding box center [764, 92] width 114 height 12
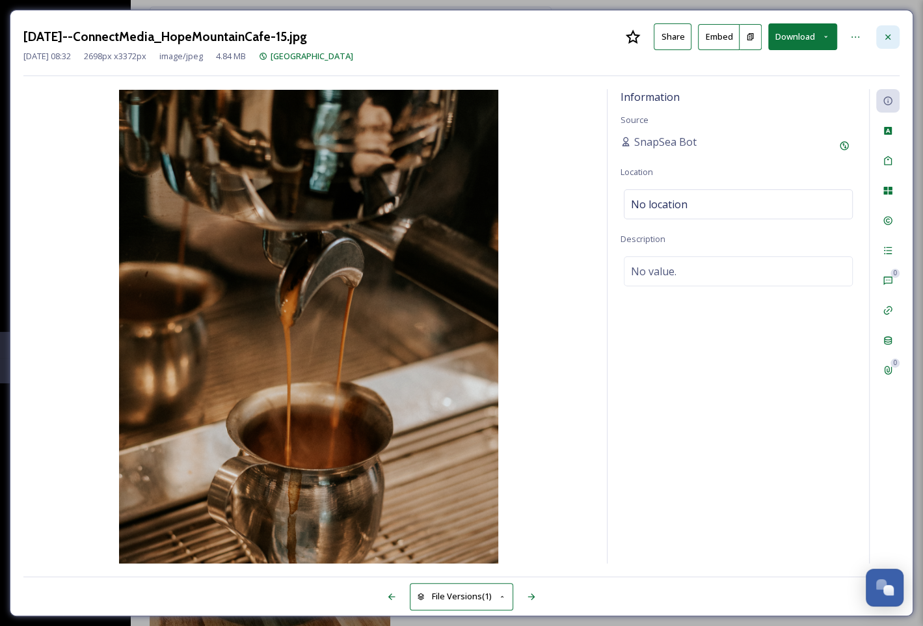
click at [885, 30] on div at bounding box center [887, 36] width 23 height 23
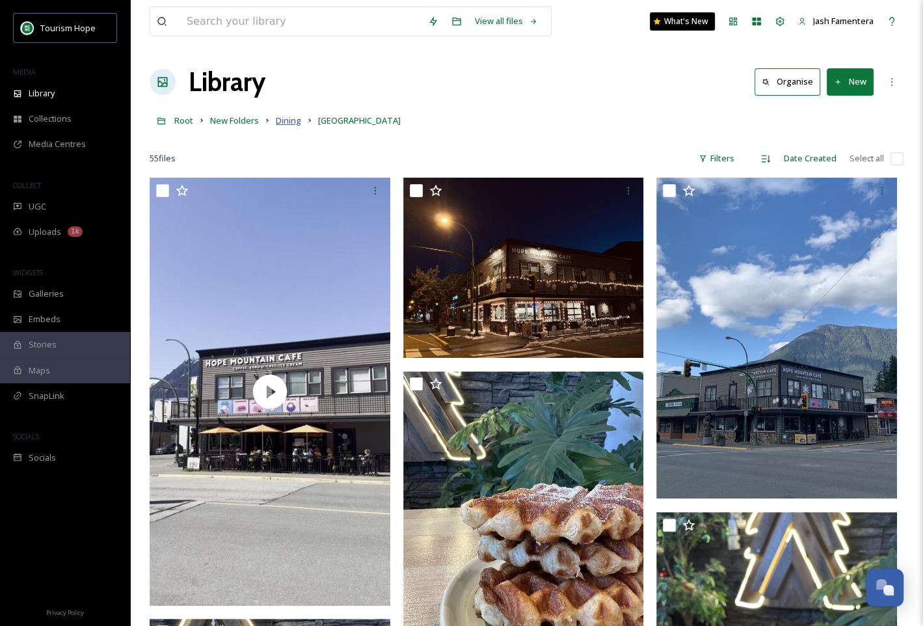
click at [276, 117] on span "Dining" at bounding box center [288, 120] width 25 height 12
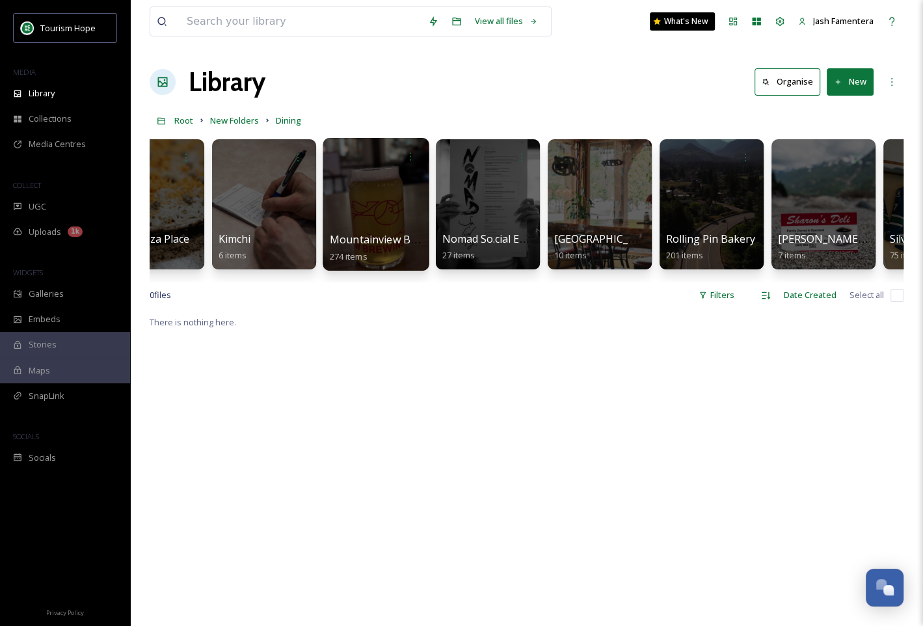
scroll to position [0, 624]
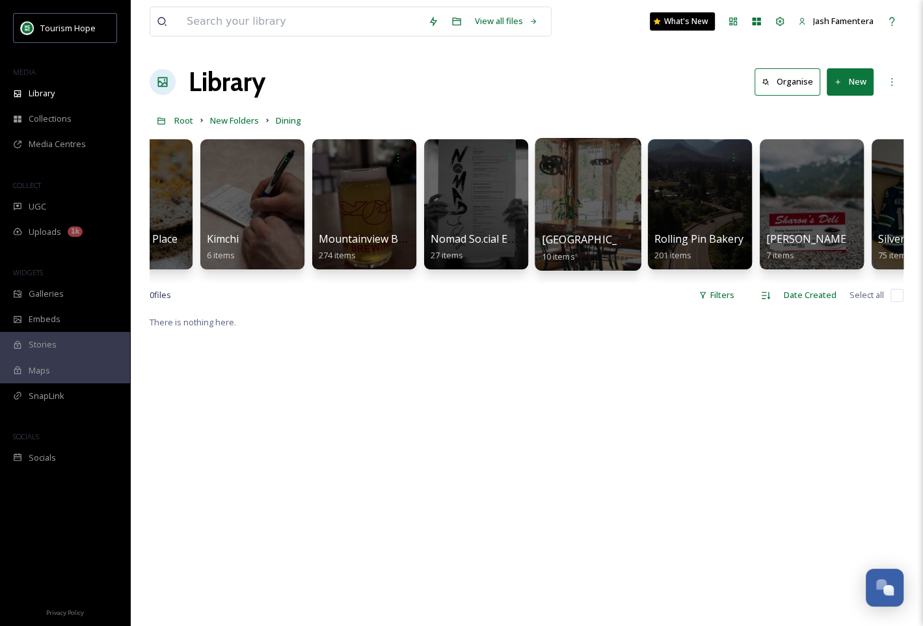
click at [567, 200] on div at bounding box center [588, 204] width 106 height 133
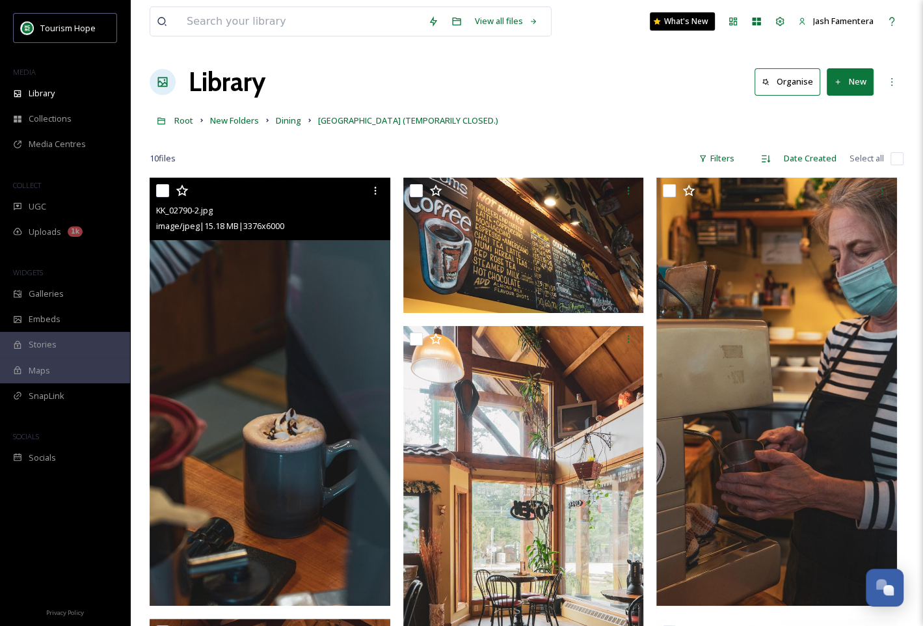
click at [291, 298] on img at bounding box center [270, 392] width 241 height 428
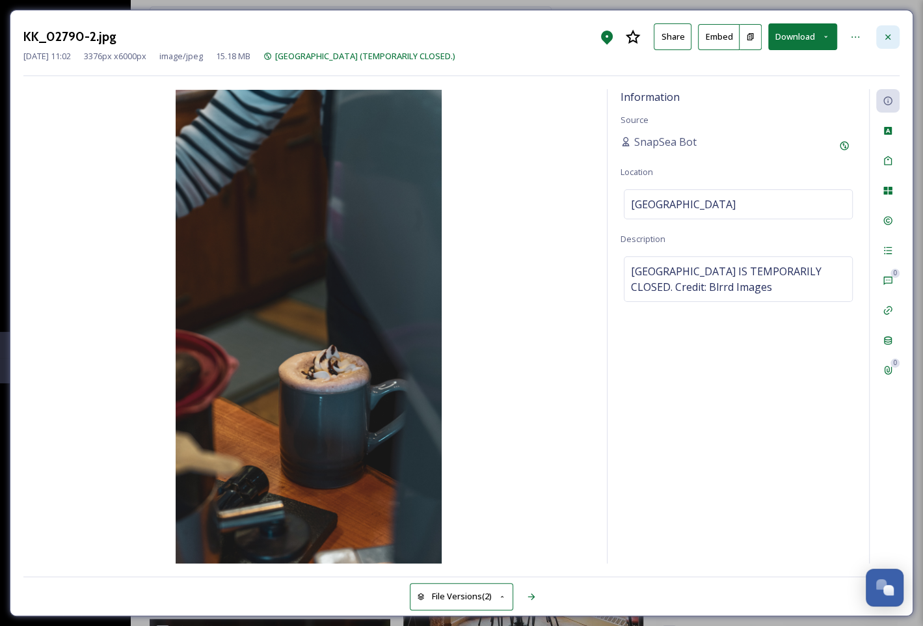
click at [883, 32] on icon at bounding box center [888, 37] width 10 height 10
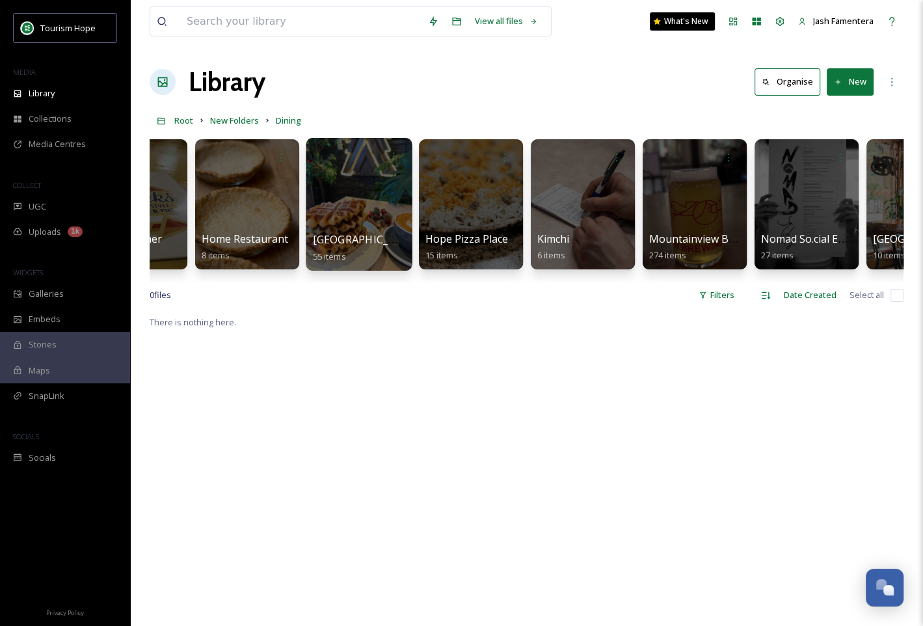
scroll to position [0, 310]
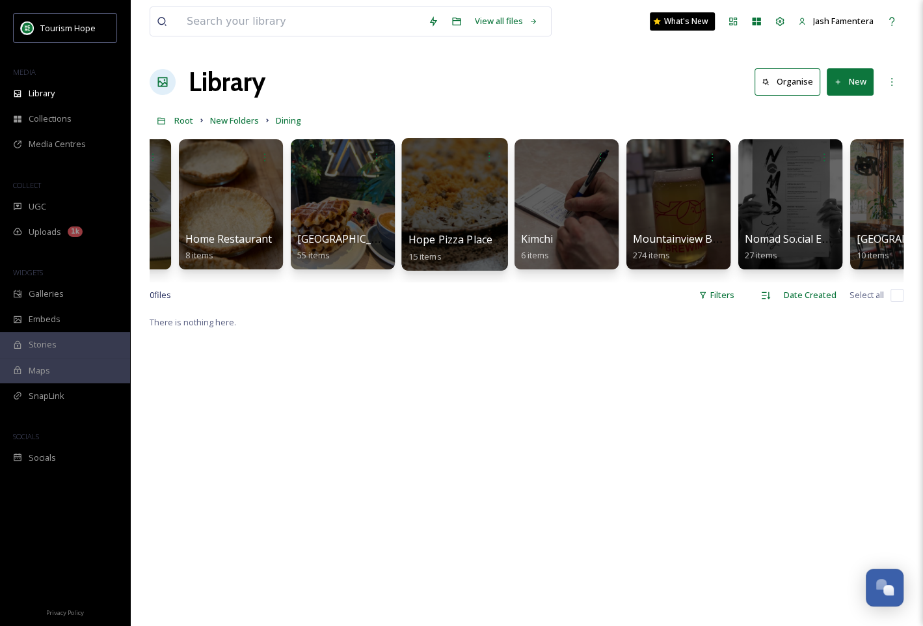
click at [455, 181] on div at bounding box center [454, 204] width 106 height 133
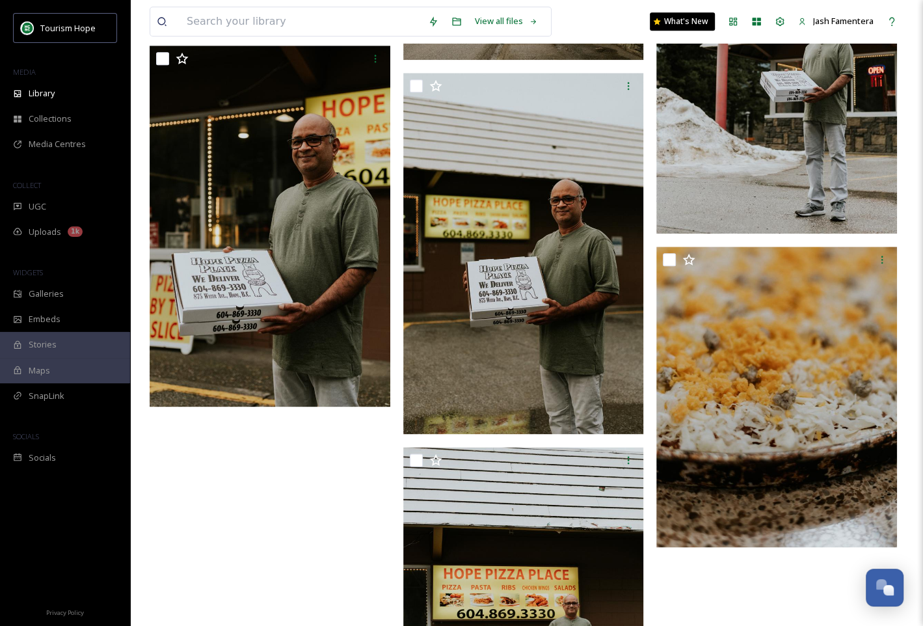
scroll to position [1229, 0]
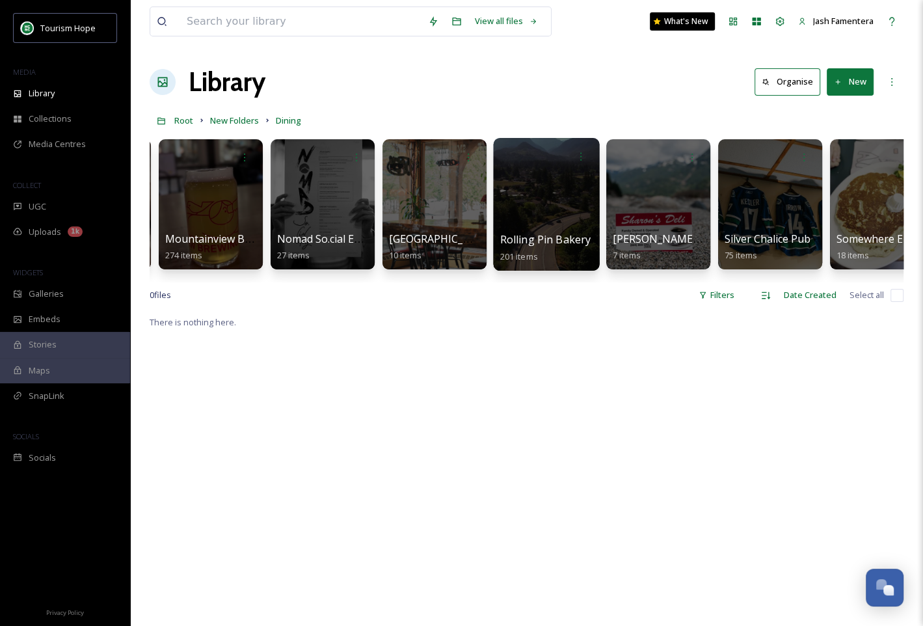
scroll to position [0, 811]
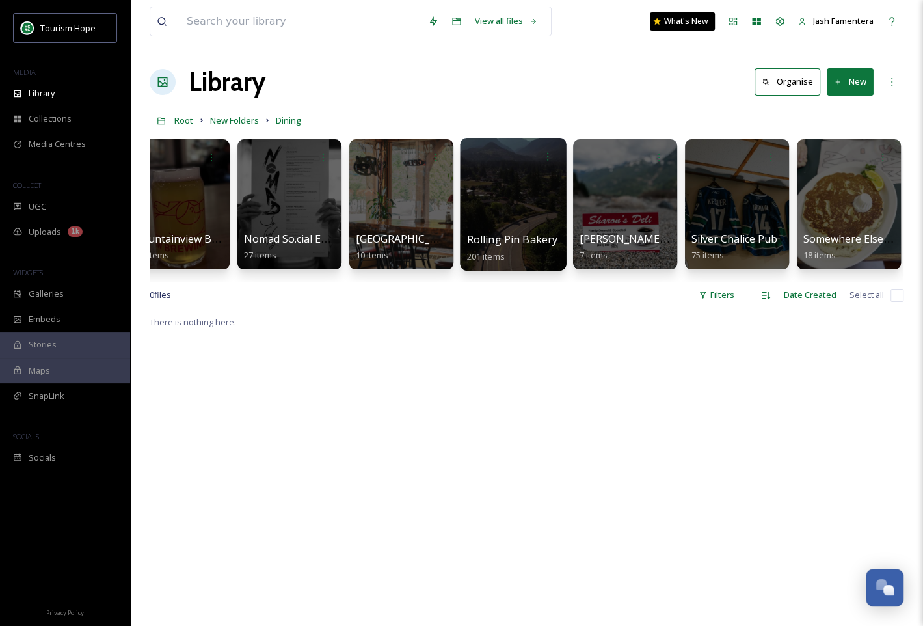
click at [530, 198] on div at bounding box center [513, 204] width 106 height 133
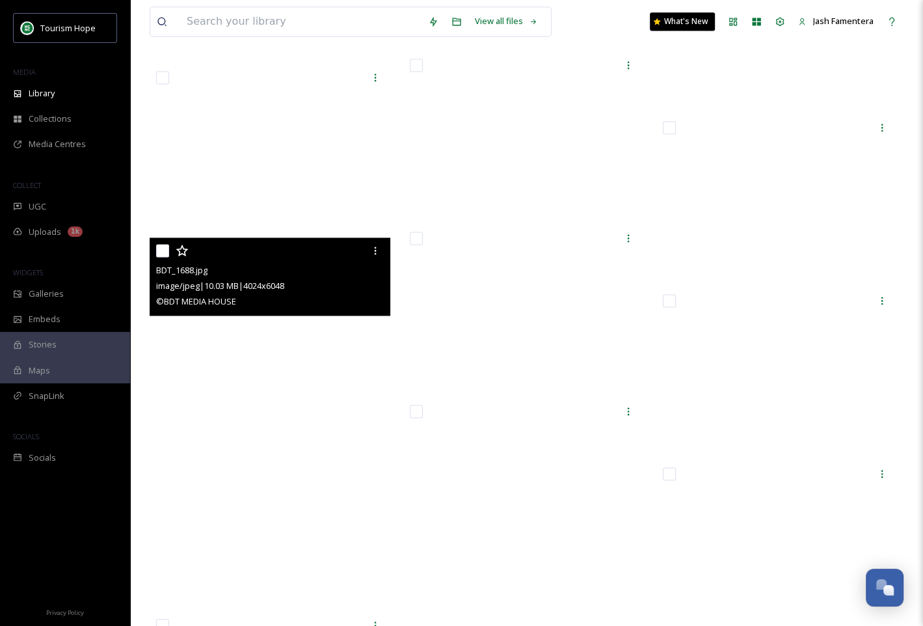
scroll to position [1379, 0]
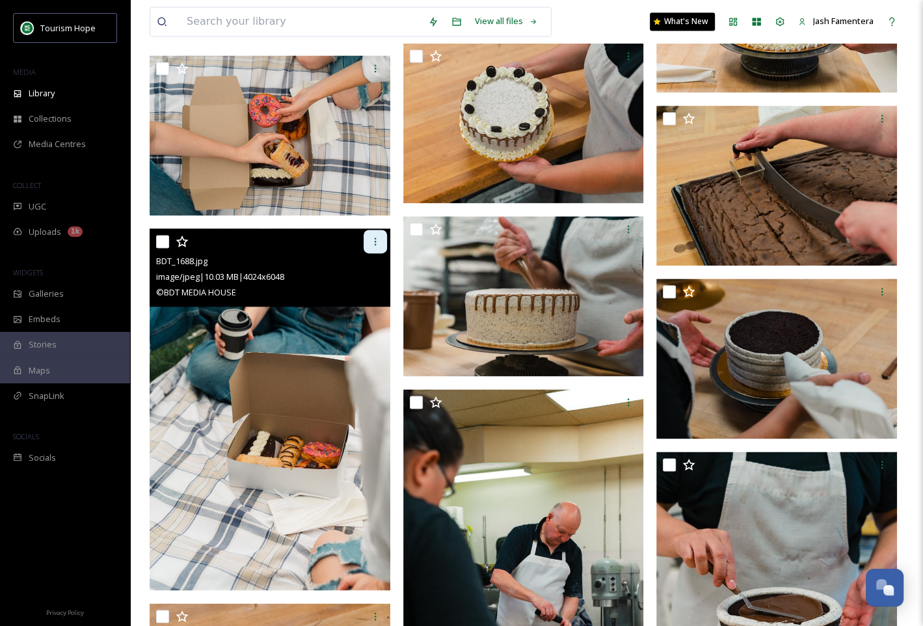
click at [371, 244] on icon at bounding box center [375, 241] width 10 height 10
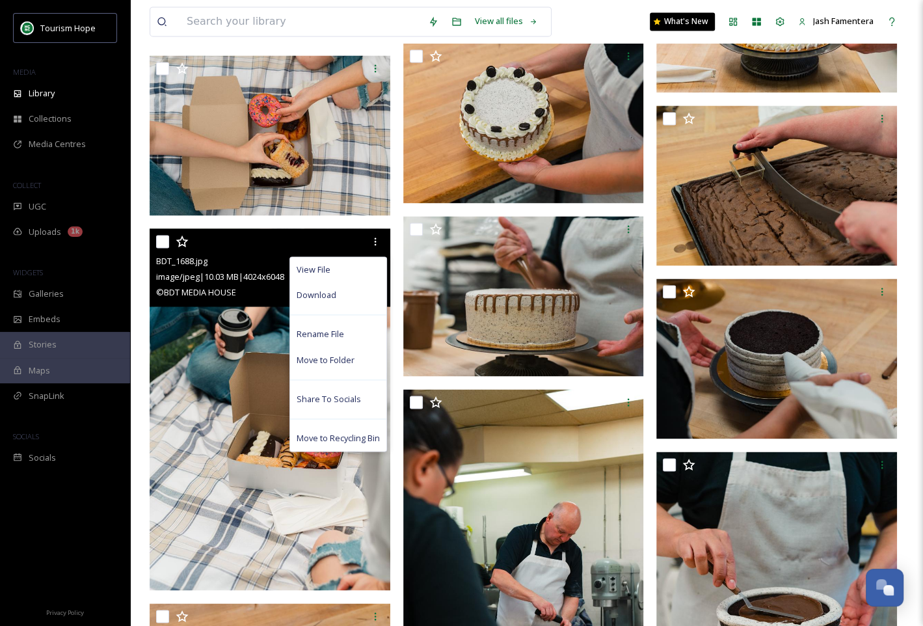
click at [205, 319] on img at bounding box center [270, 409] width 241 height 362
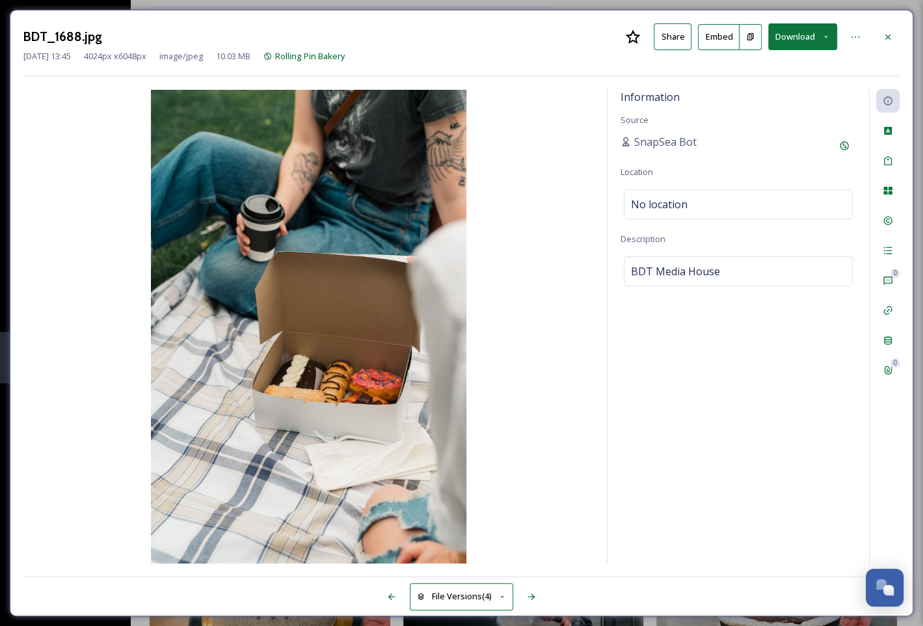
click at [802, 27] on button "Download" at bounding box center [802, 36] width 69 height 27
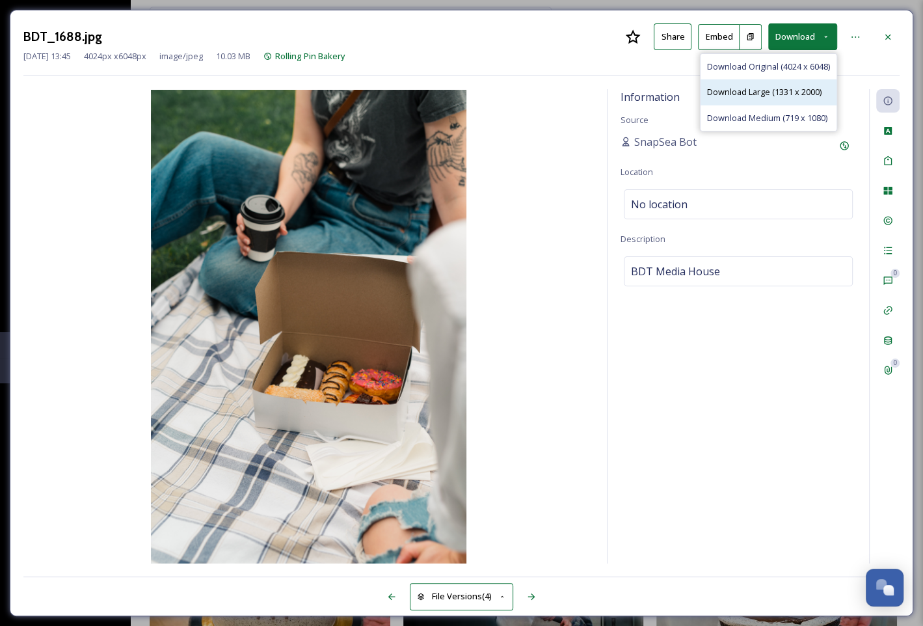
click at [769, 83] on div "Download Large (1331 x 2000)" at bounding box center [768, 91] width 136 height 25
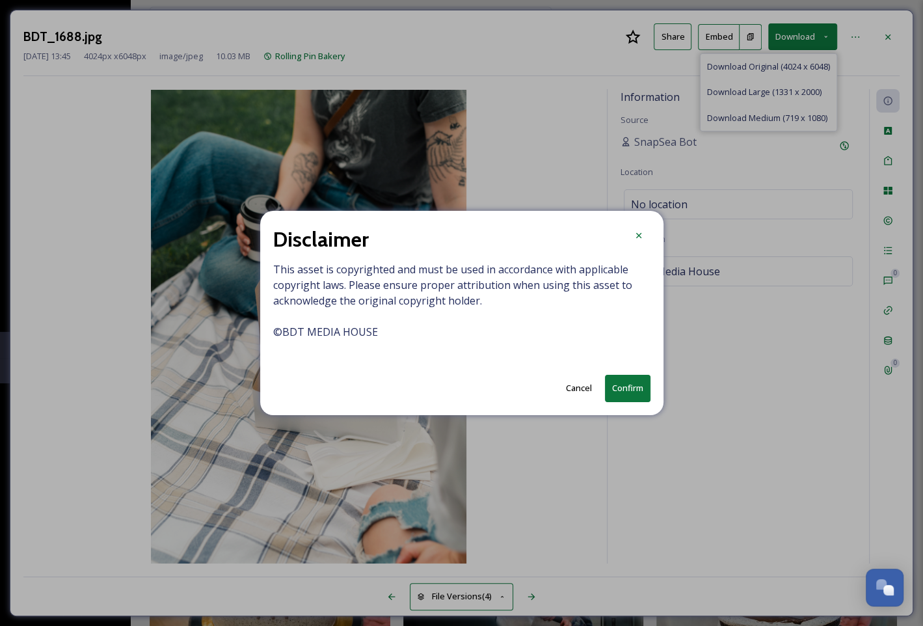
click at [631, 379] on button "Confirm" at bounding box center [628, 388] width 46 height 27
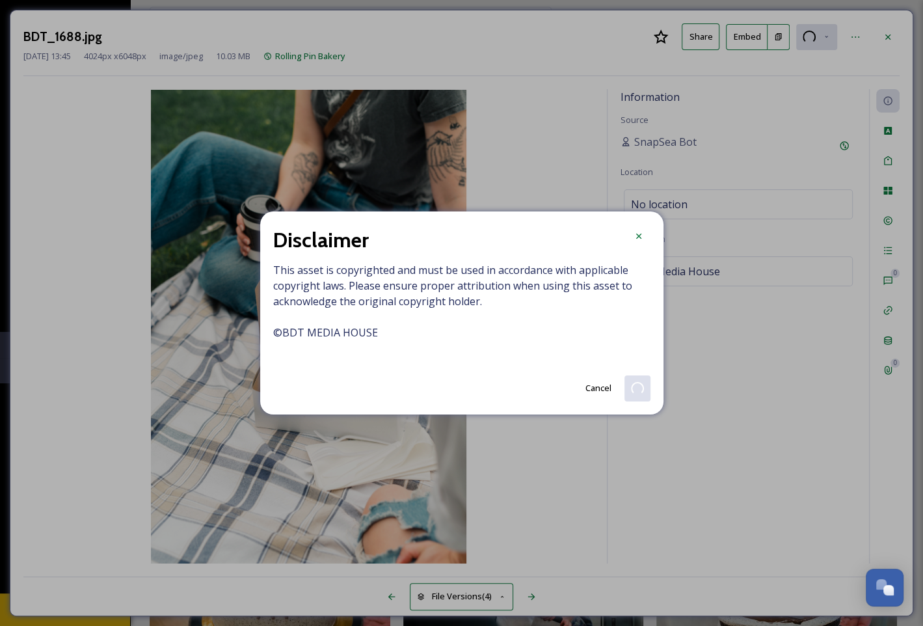
click at [410, 349] on span "This asset is copyrighted and must be used in accordance with applicable copyri…" at bounding box center [461, 309] width 377 height 94
click at [390, 343] on span "This asset is copyrighted and must be used in accordance with applicable copyri…" at bounding box center [461, 309] width 377 height 94
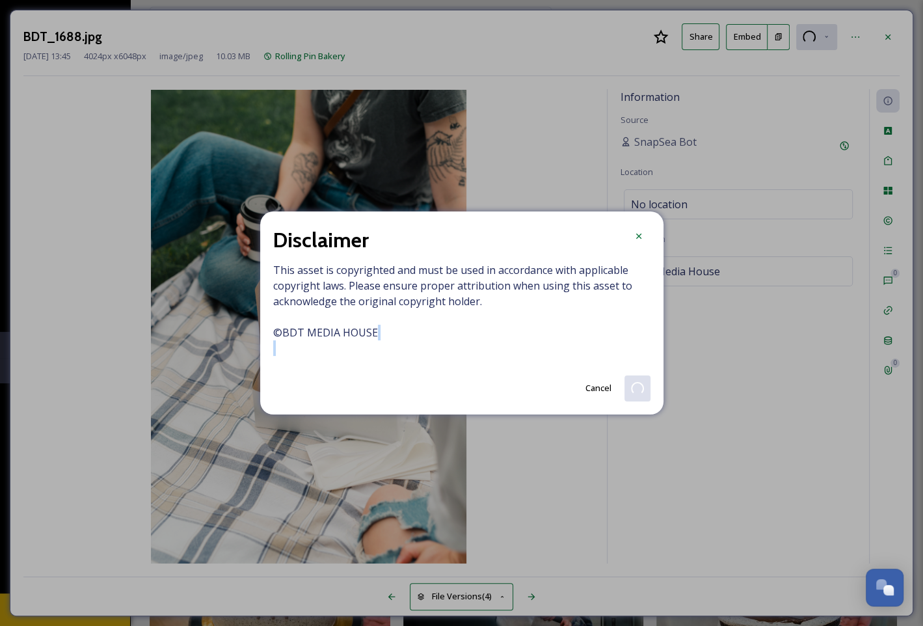
click at [390, 343] on span "This asset is copyrighted and must be used in accordance with applicable copyri…" at bounding box center [461, 309] width 377 height 94
click at [383, 335] on span "This asset is copyrighted and must be used in accordance with applicable copyri…" at bounding box center [461, 309] width 377 height 94
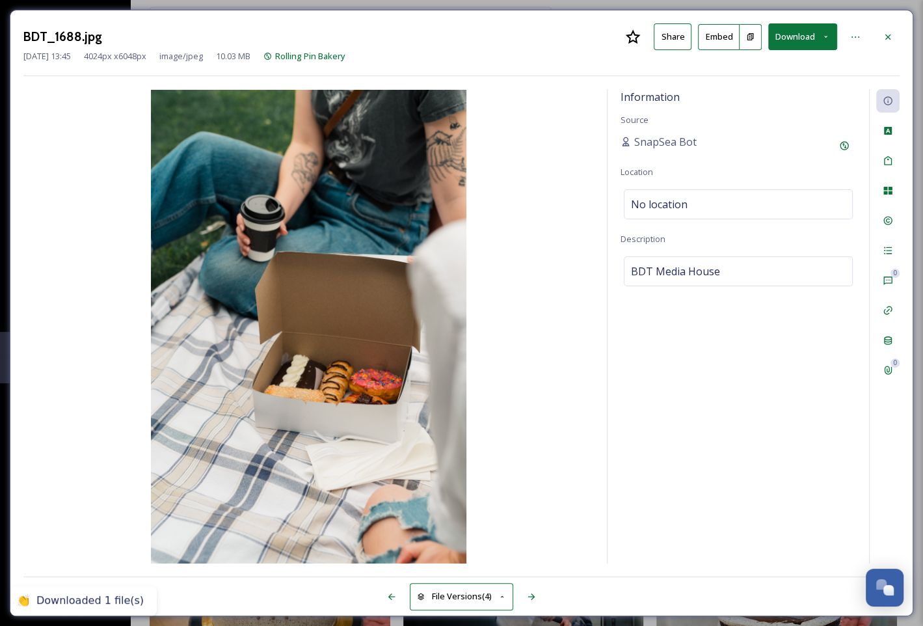
click at [383, 335] on img at bounding box center [308, 326] width 570 height 473
click at [723, 278] on div "BDT Media House" at bounding box center [738, 271] width 229 height 30
click at [723, 278] on textarea "BDT Media House" at bounding box center [737, 310] width 235 height 108
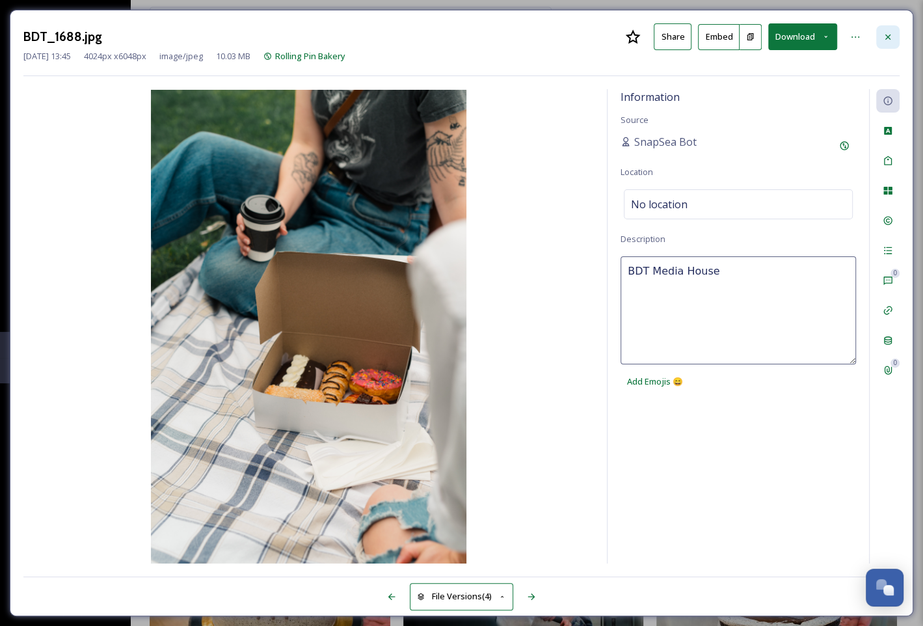
click at [882, 34] on div at bounding box center [887, 36] width 23 height 23
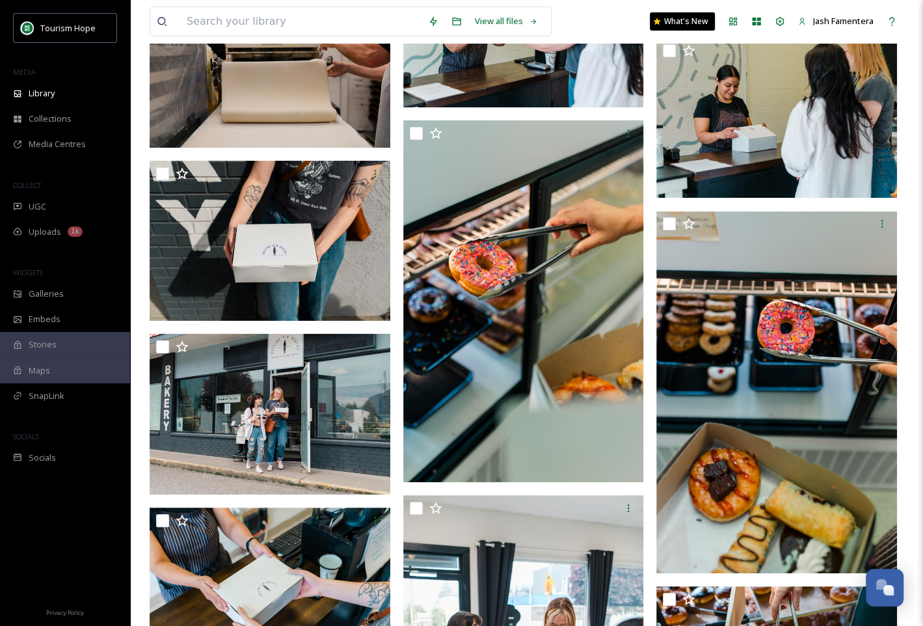
scroll to position [4227, 0]
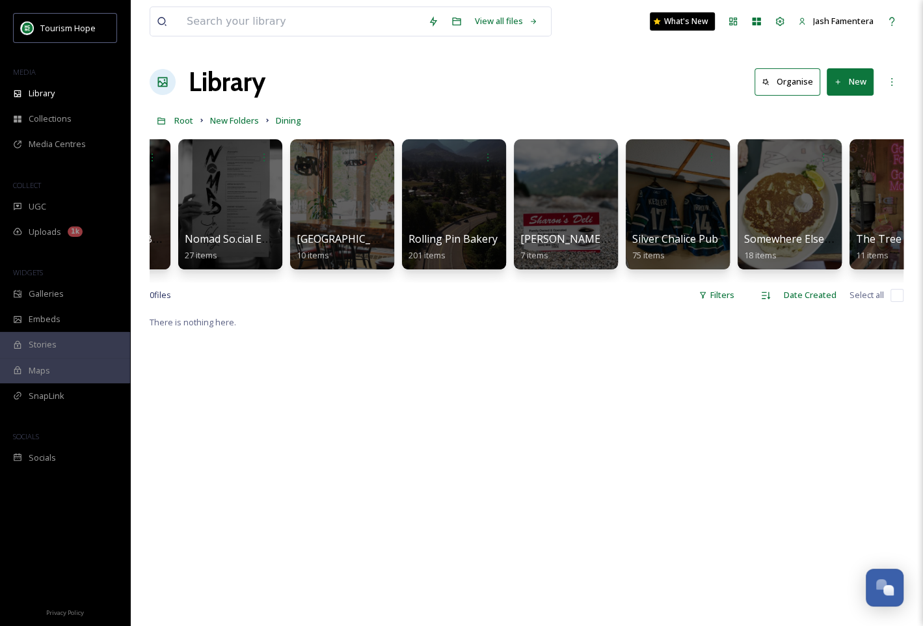
scroll to position [0, 896]
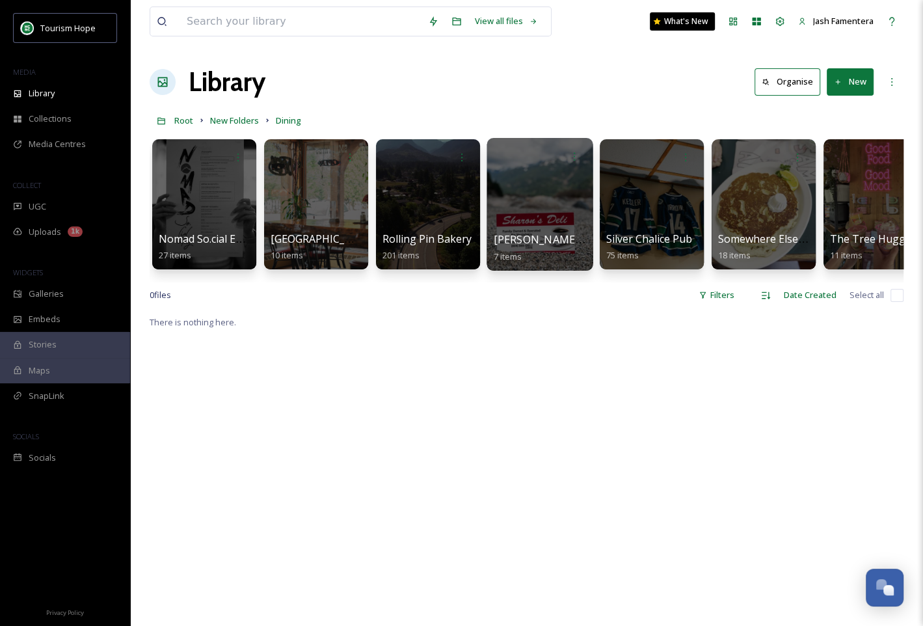
click at [550, 199] on div at bounding box center [539, 204] width 106 height 133
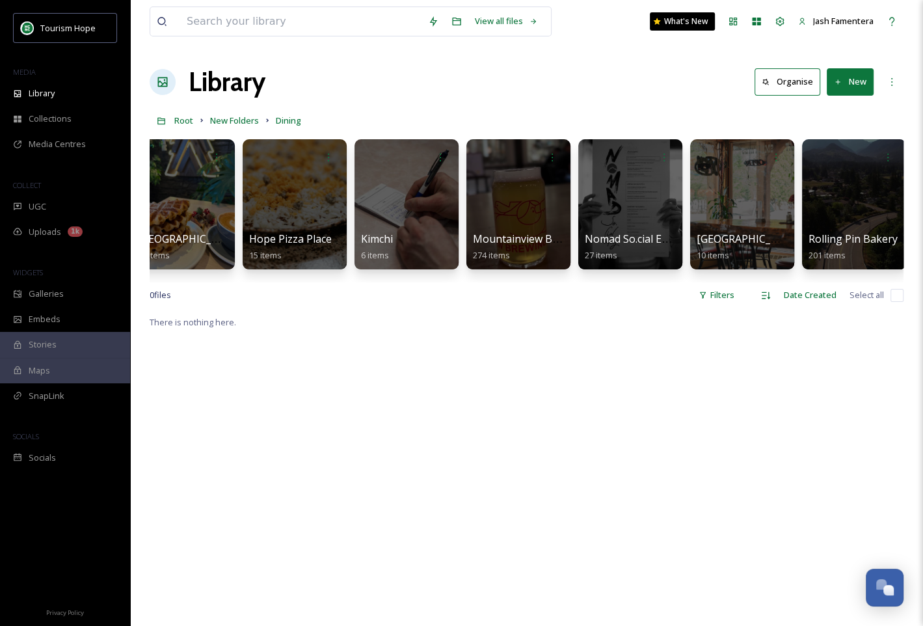
scroll to position [0, 475]
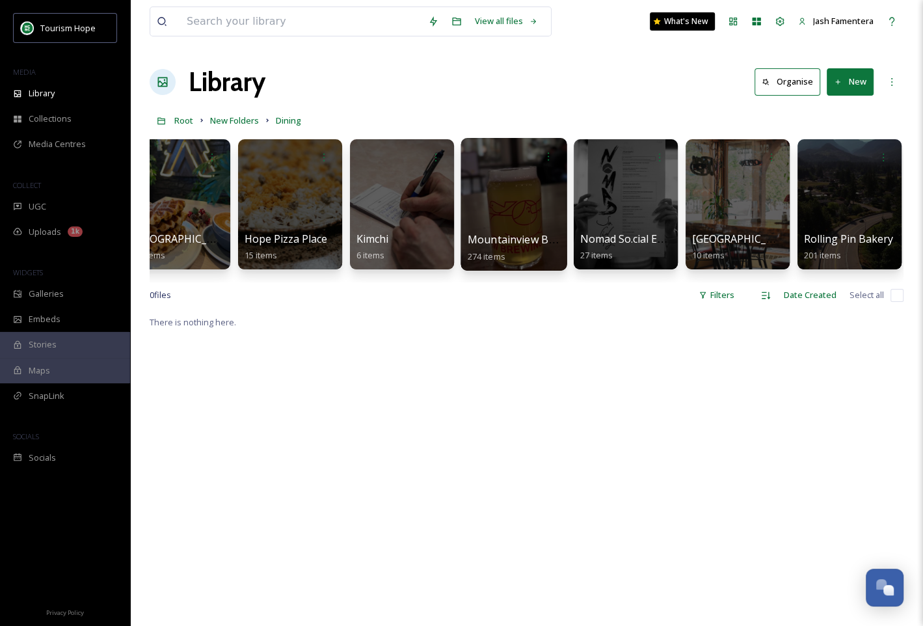
click at [510, 209] on div at bounding box center [513, 204] width 106 height 133
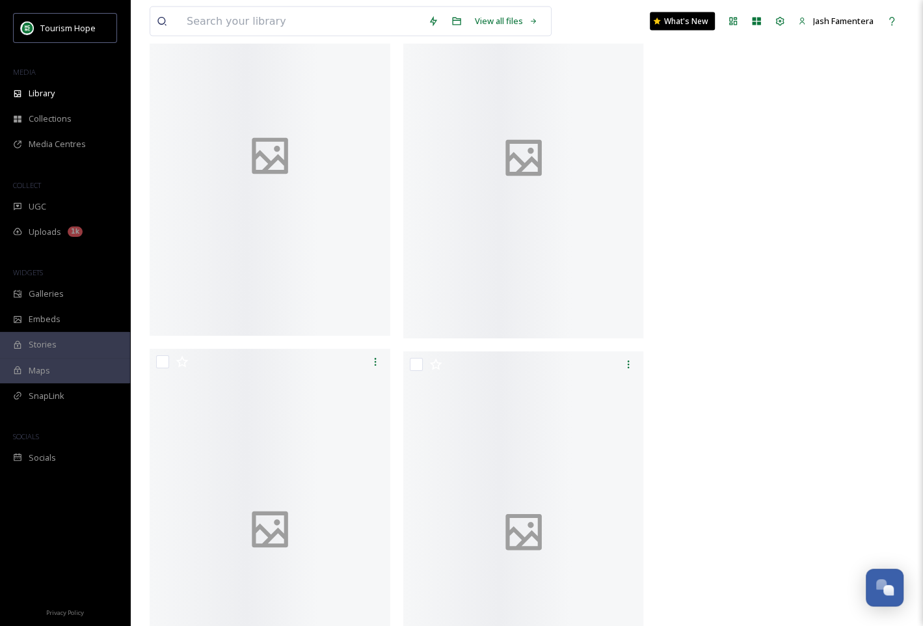
scroll to position [28680, 0]
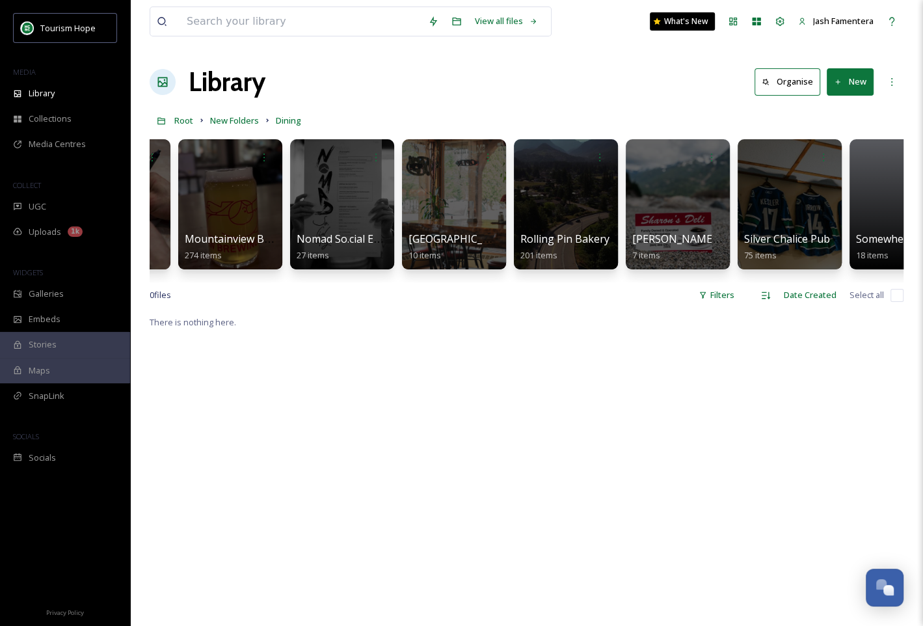
scroll to position [0, 924]
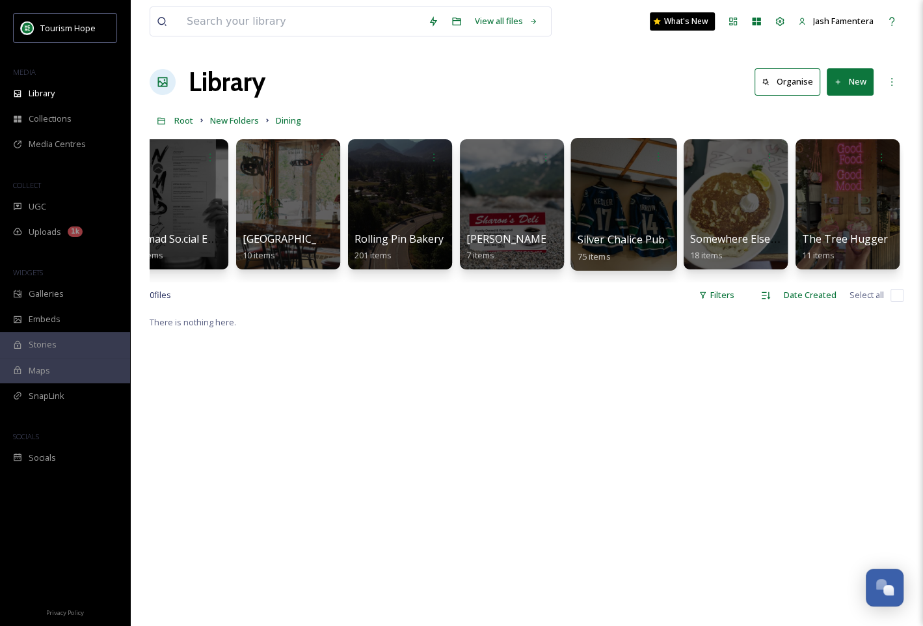
click at [620, 196] on div at bounding box center [623, 204] width 106 height 133
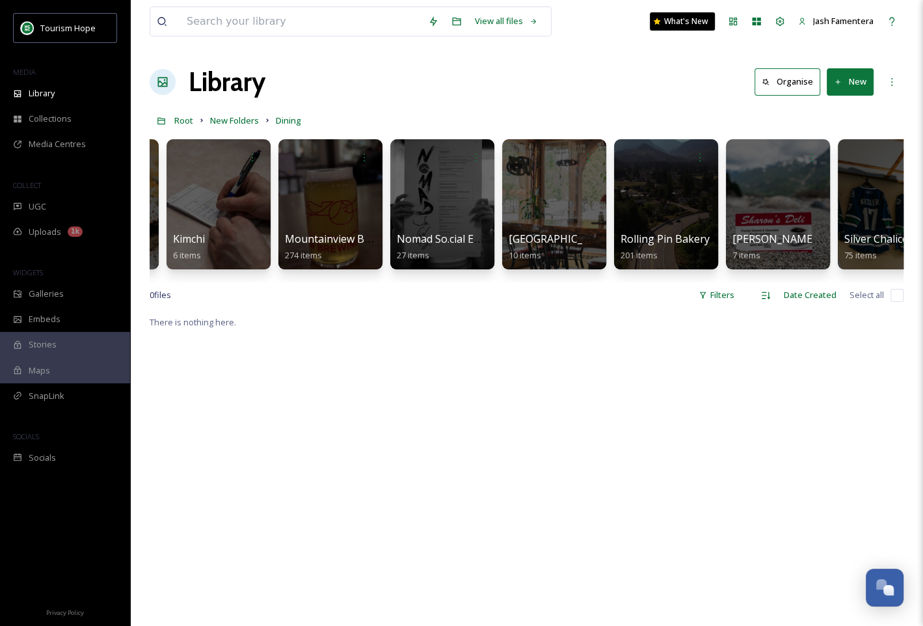
scroll to position [0, 924]
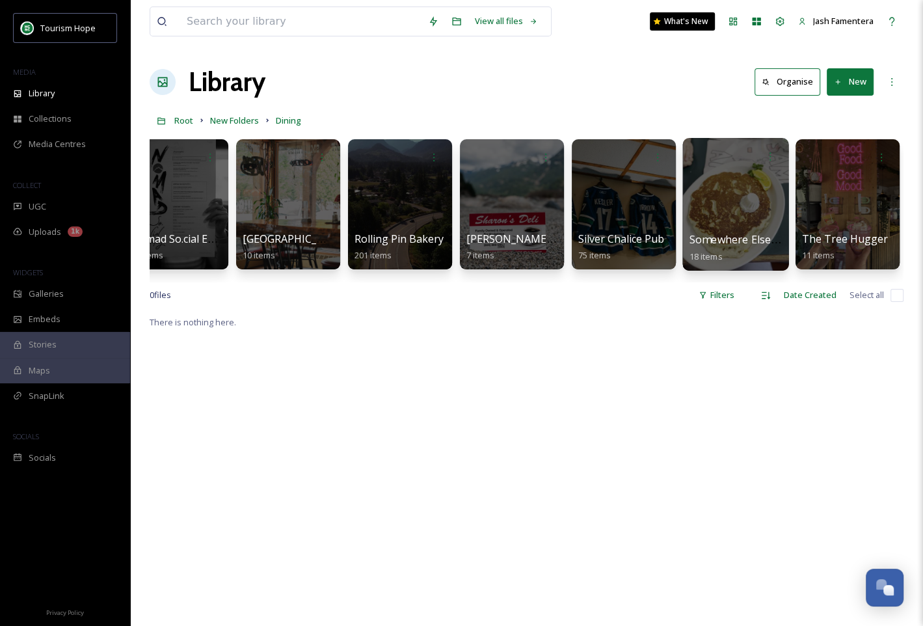
click at [743, 180] on div at bounding box center [735, 204] width 106 height 133
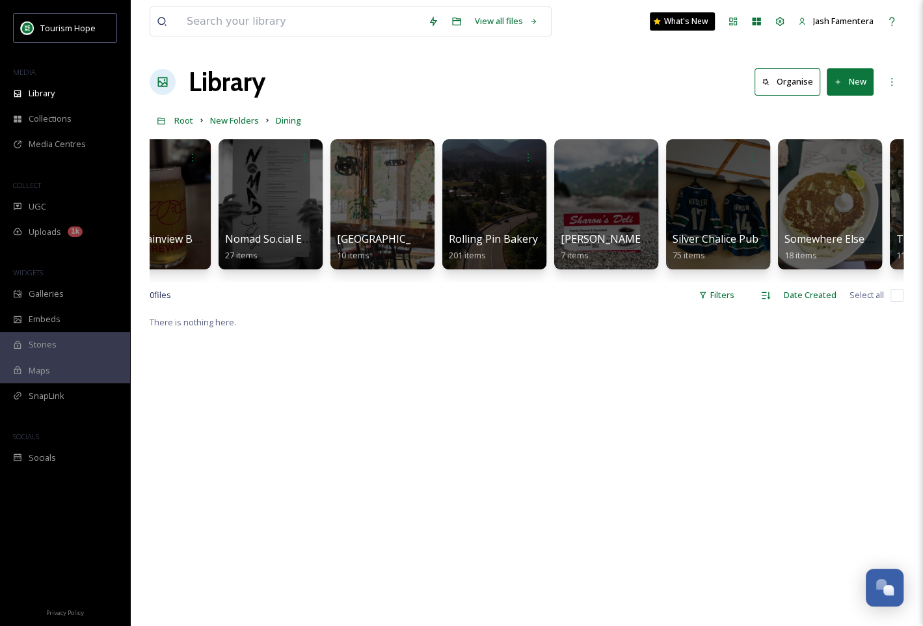
scroll to position [0, 924]
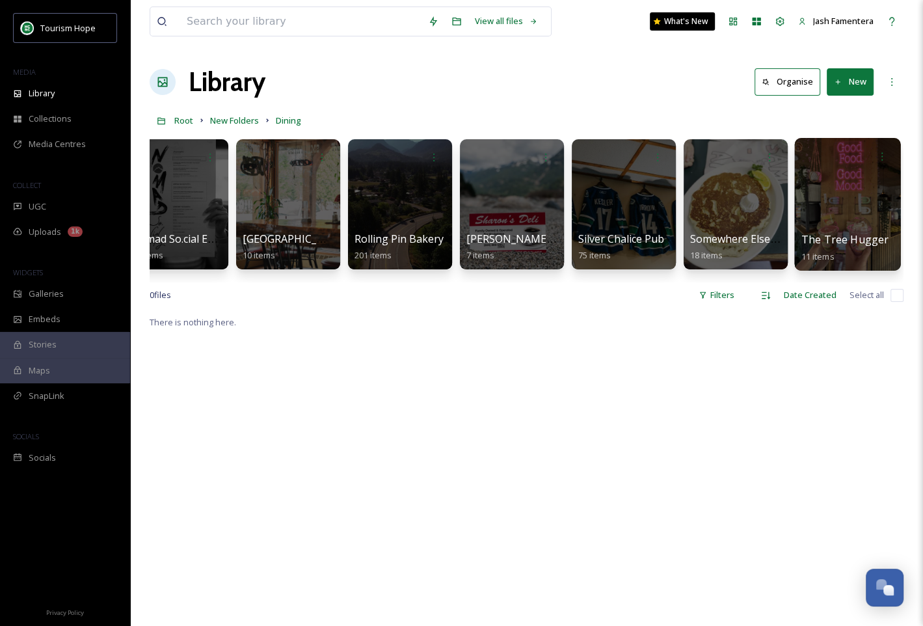
click at [826, 209] on div at bounding box center [847, 204] width 106 height 133
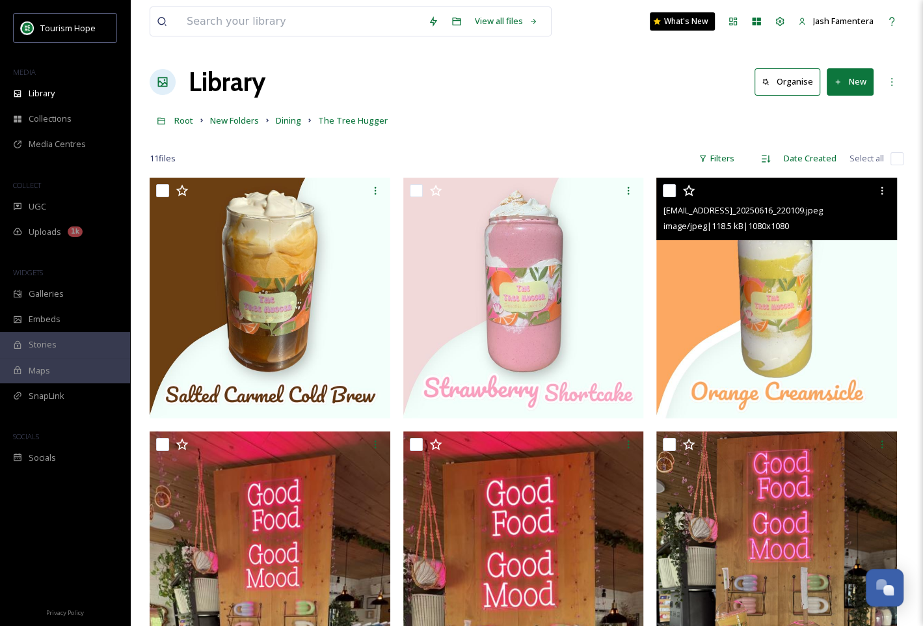
click at [701, 368] on img at bounding box center [776, 298] width 241 height 241
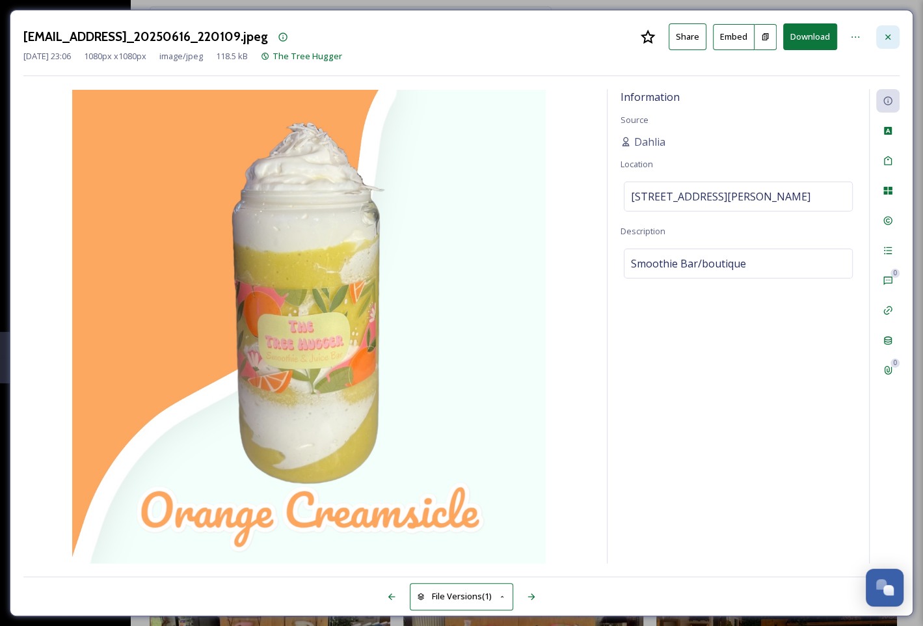
click at [890, 35] on icon at bounding box center [888, 37] width 10 height 10
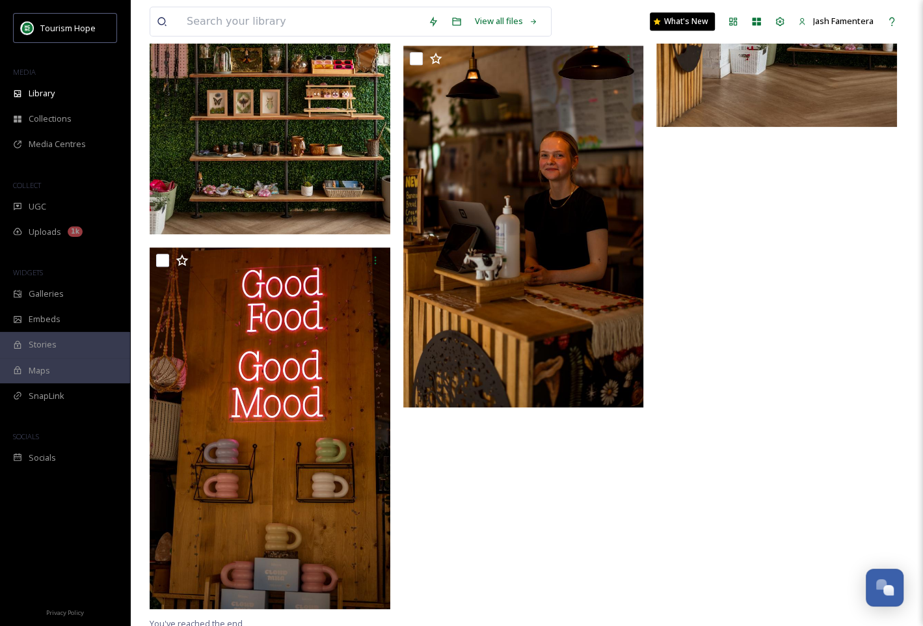
scroll to position [1004, 0]
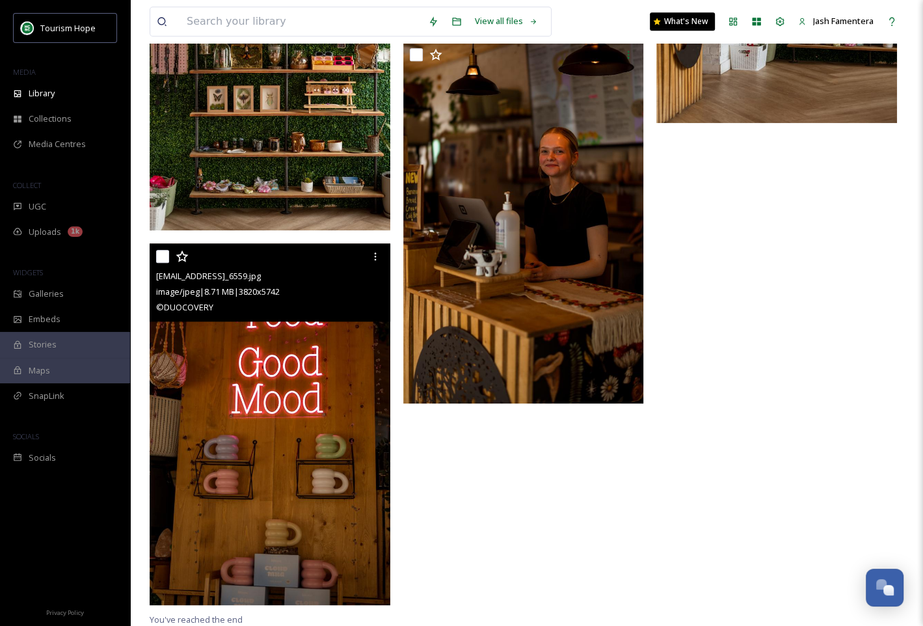
click at [296, 446] on img at bounding box center [270, 424] width 241 height 362
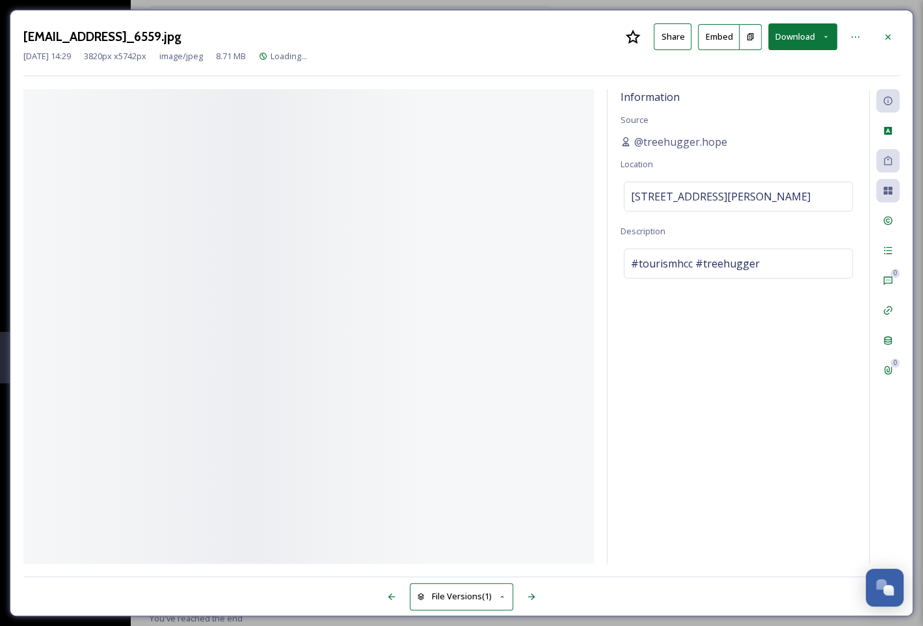
scroll to position [802, 0]
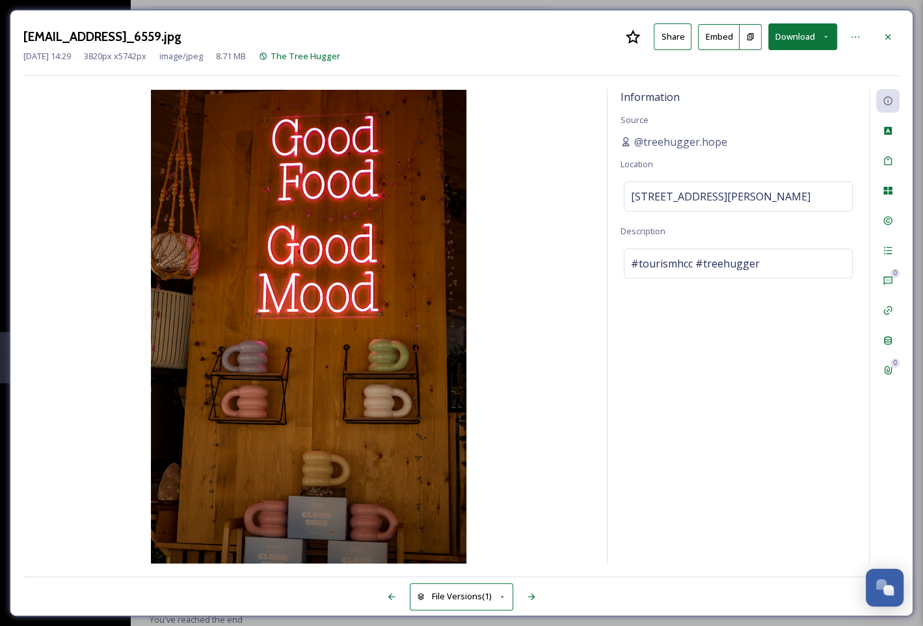
click at [792, 40] on button "Download" at bounding box center [802, 36] width 69 height 27
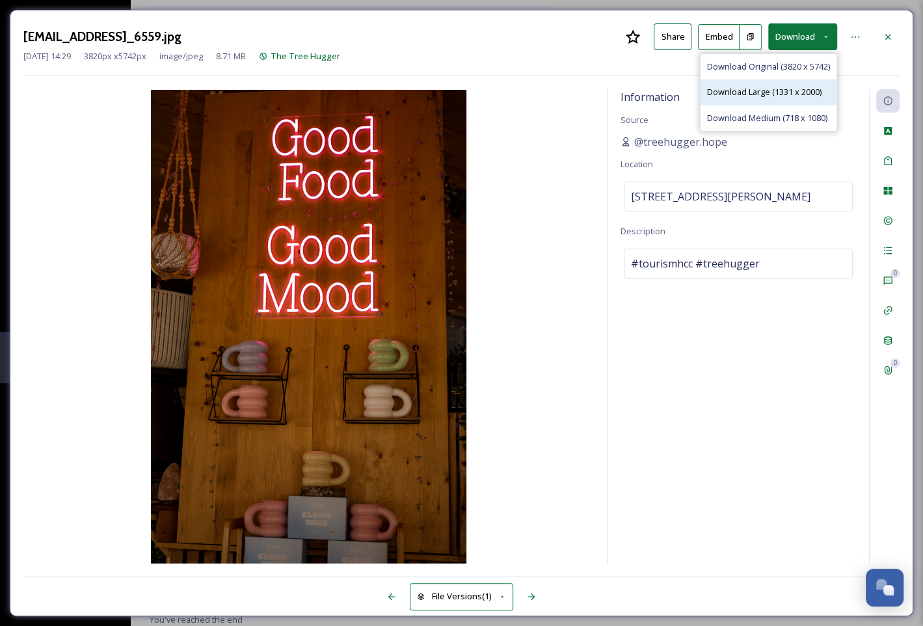
click at [778, 87] on span "Download Large (1331 x 2000)" at bounding box center [764, 92] width 114 height 12
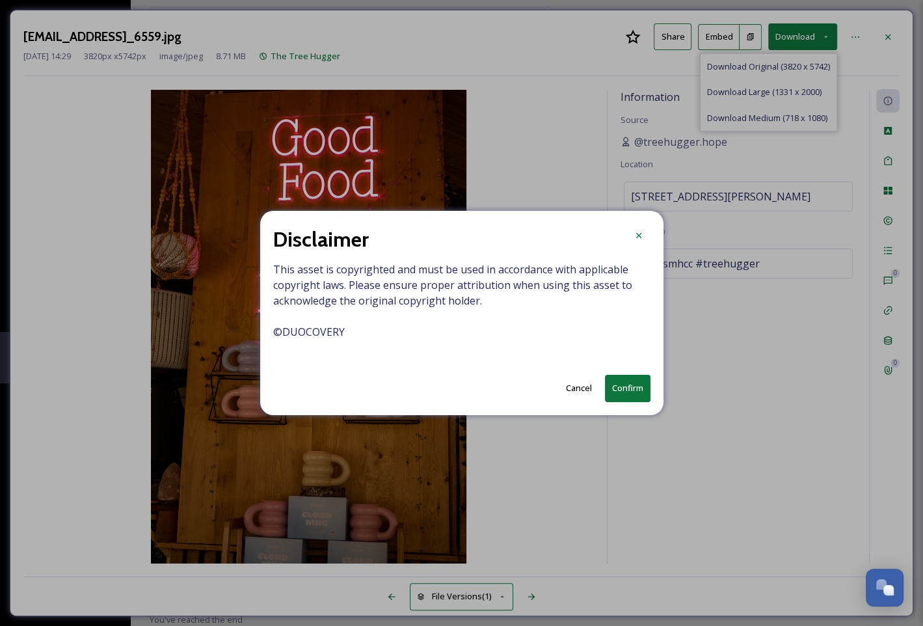
click at [635, 390] on button "Confirm" at bounding box center [628, 388] width 46 height 27
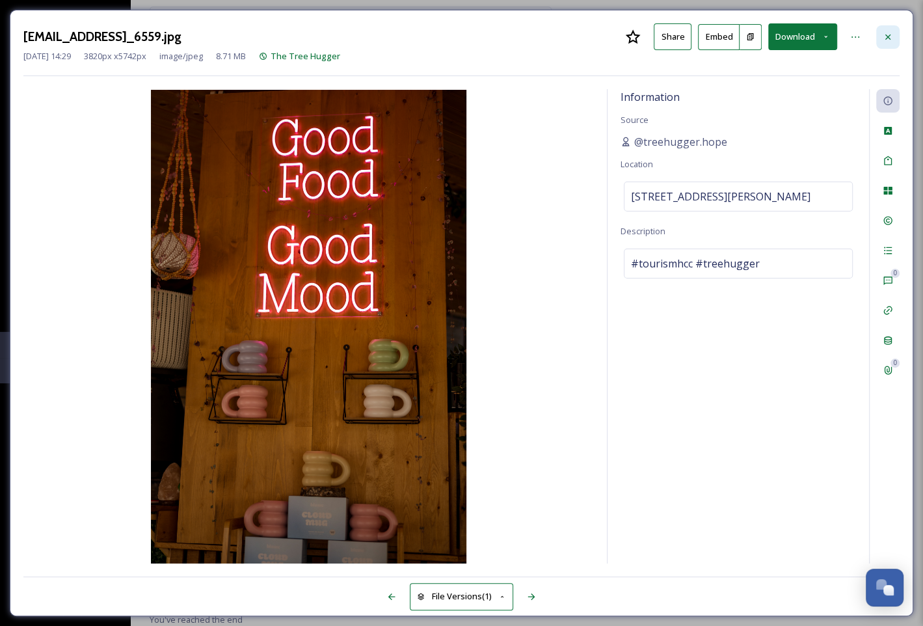
click at [894, 33] on div at bounding box center [887, 36] width 23 height 23
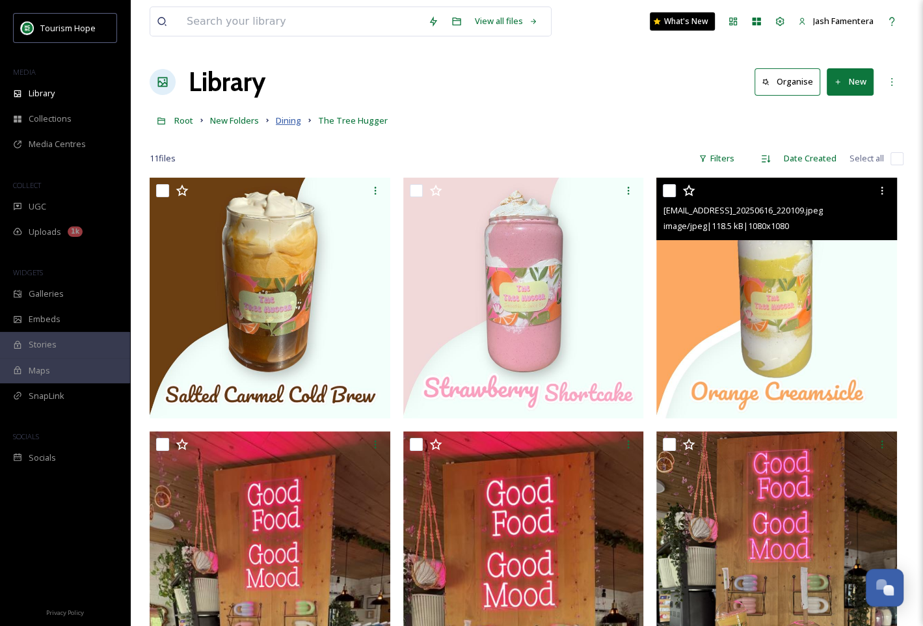
click at [290, 123] on span "Dining" at bounding box center [288, 120] width 25 height 12
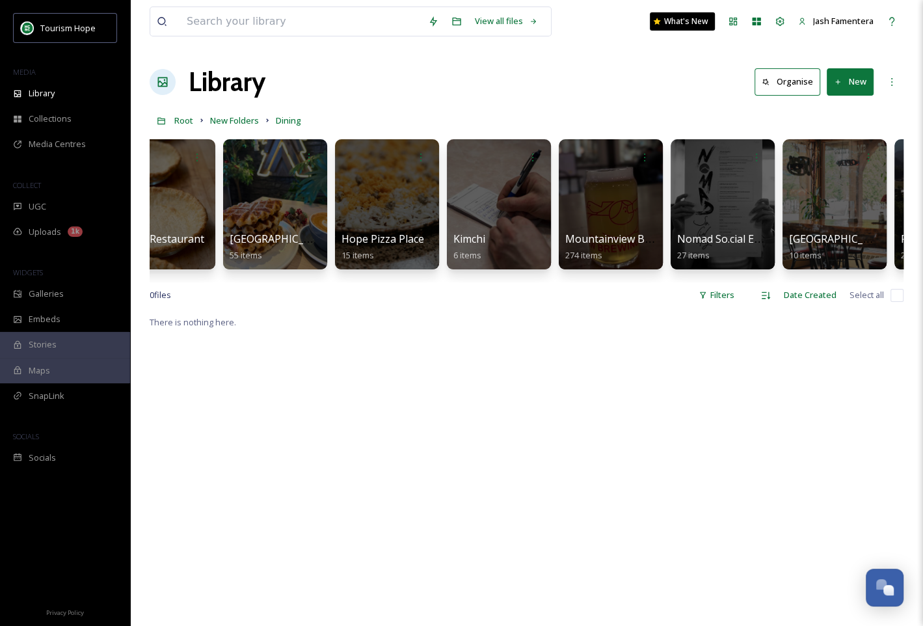
scroll to position [0, 399]
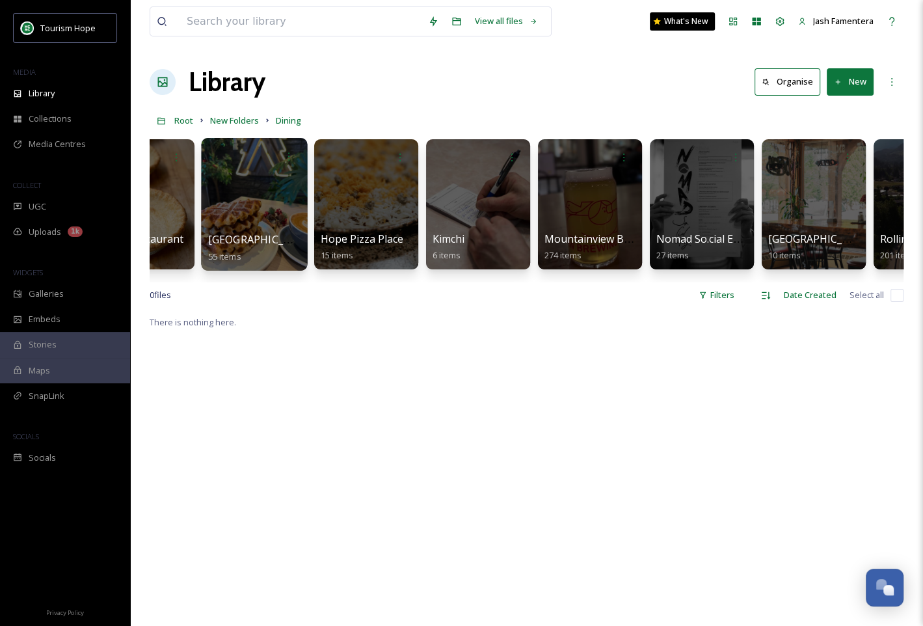
click at [255, 191] on div at bounding box center [254, 204] width 106 height 133
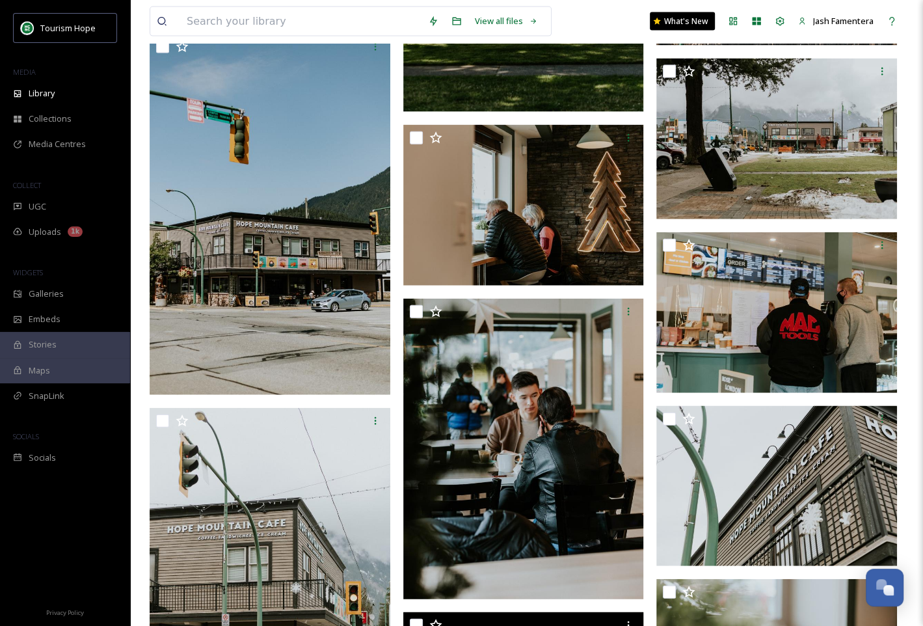
scroll to position [1772, 0]
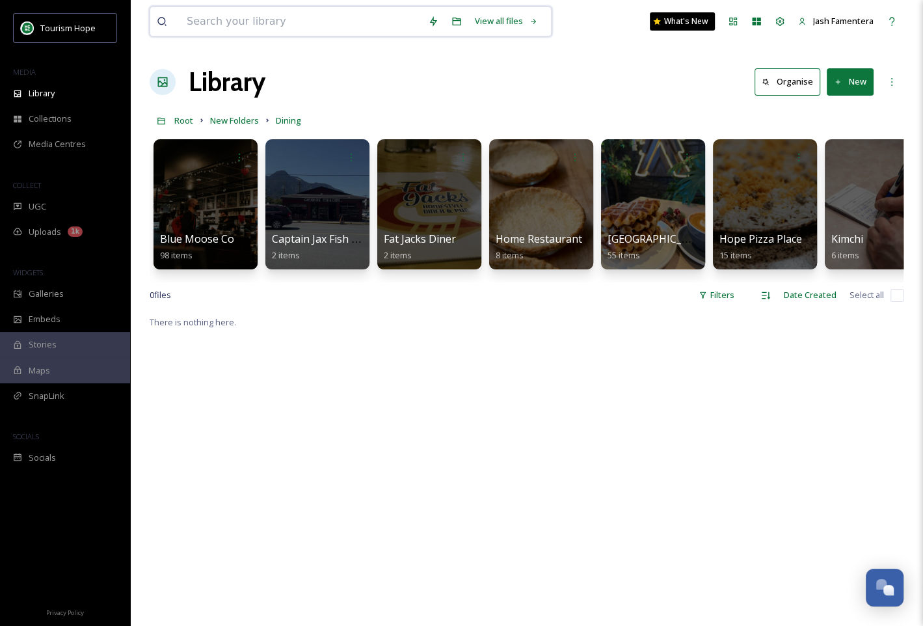
click at [347, 19] on input at bounding box center [300, 21] width 241 height 29
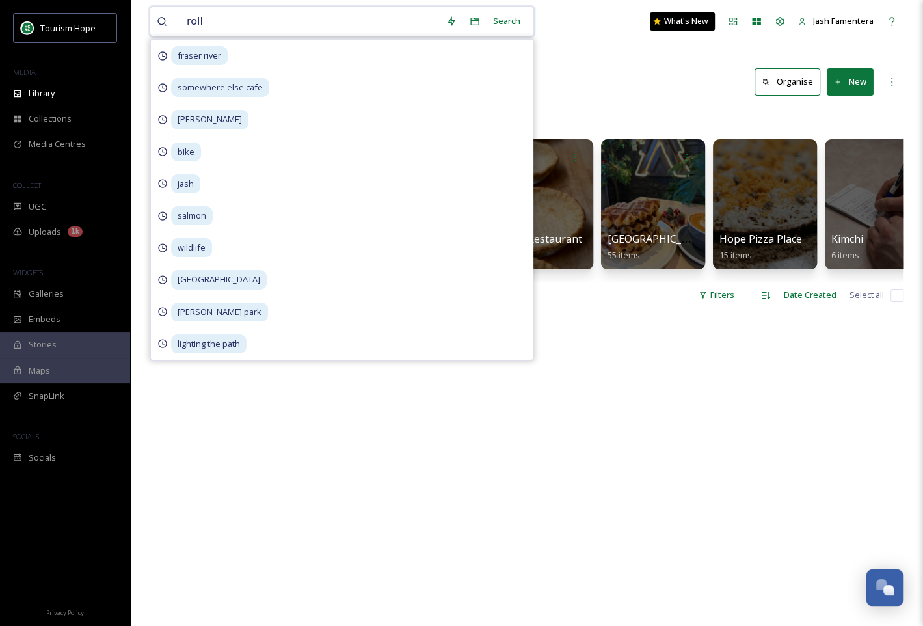
type input "rolly"
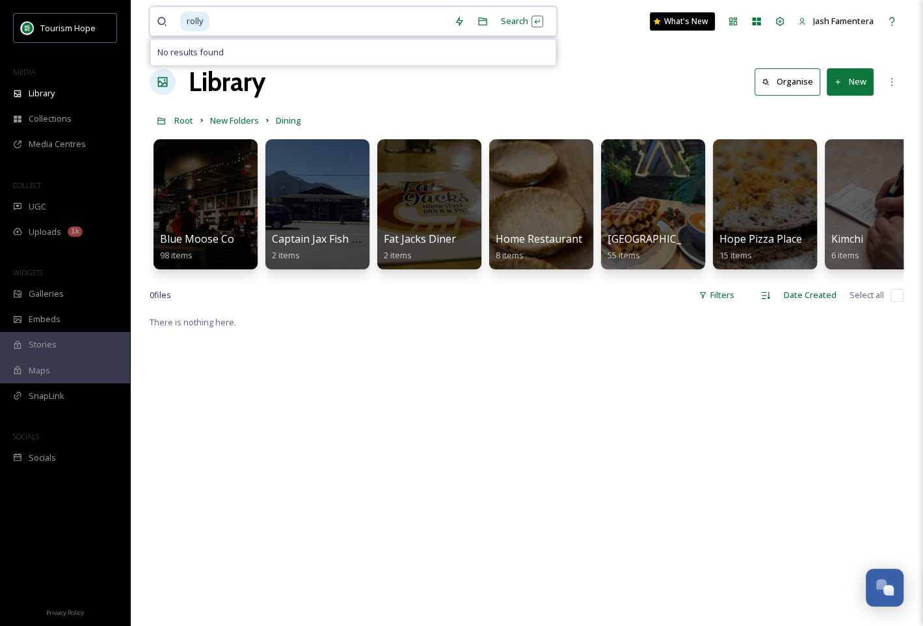
click at [273, 22] on input at bounding box center [329, 21] width 237 height 29
click at [568, 202] on div at bounding box center [541, 204] width 106 height 133
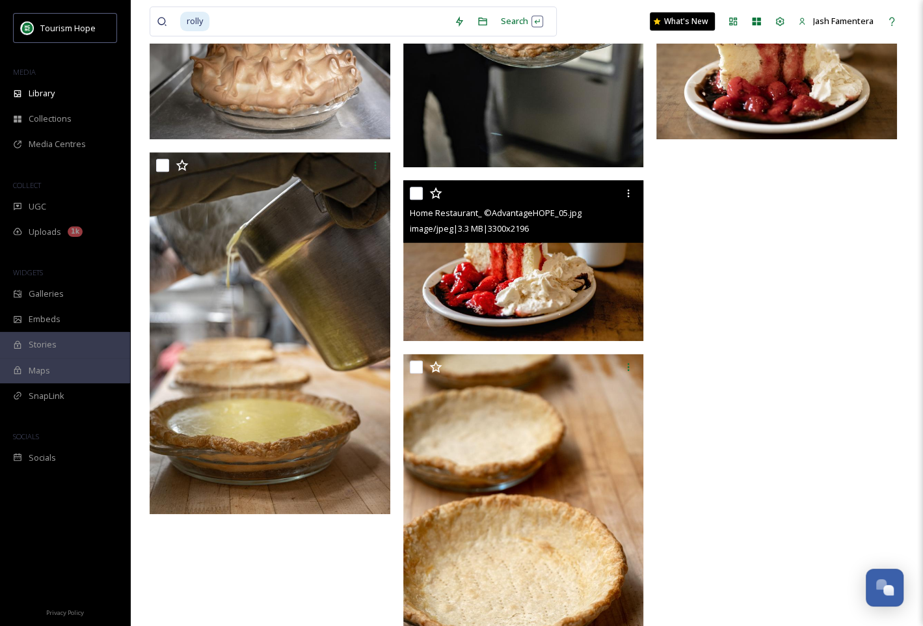
click at [572, 277] on img at bounding box center [523, 260] width 241 height 160
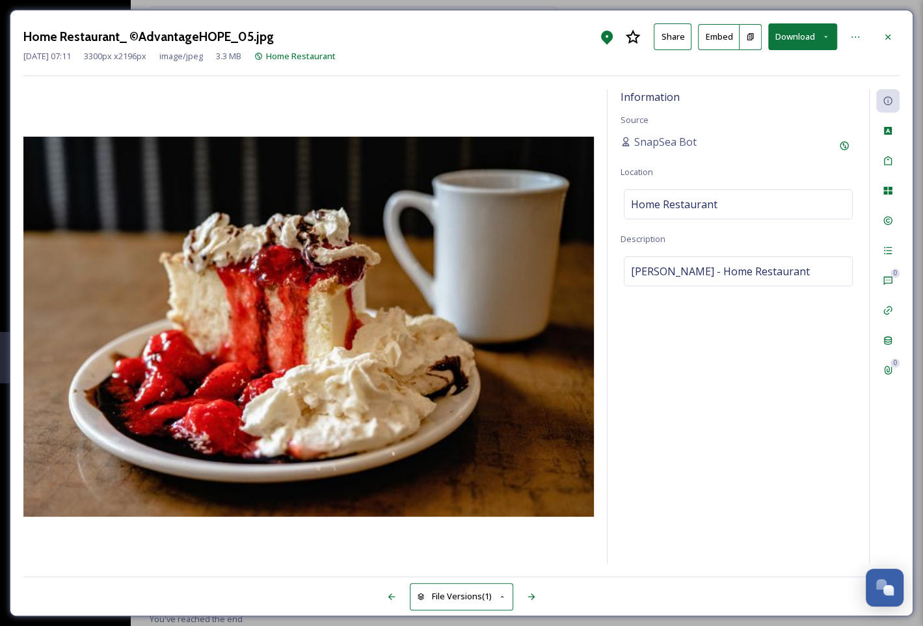
click at [806, 45] on button "Download" at bounding box center [802, 36] width 69 height 27
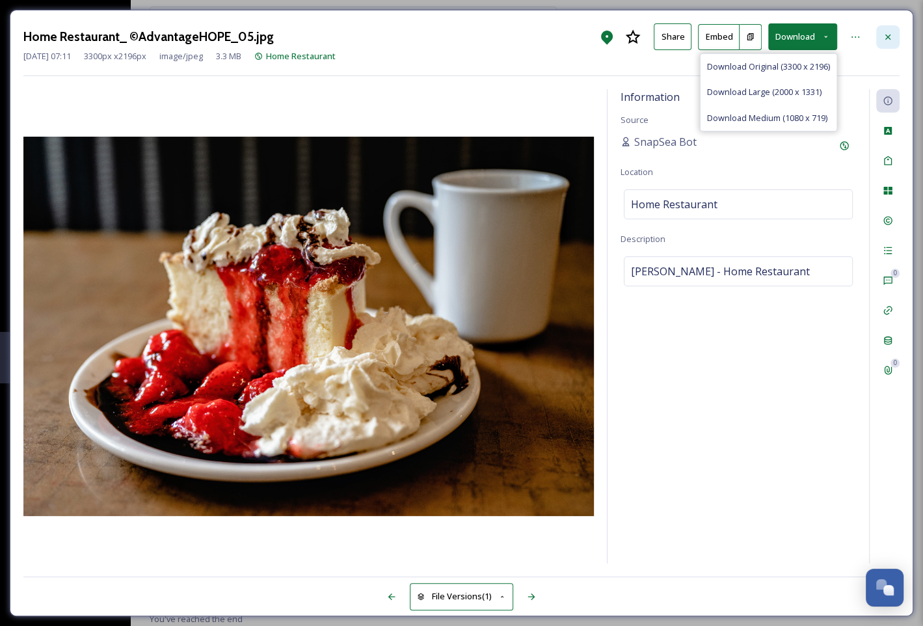
click at [881, 40] on div at bounding box center [887, 36] width 23 height 23
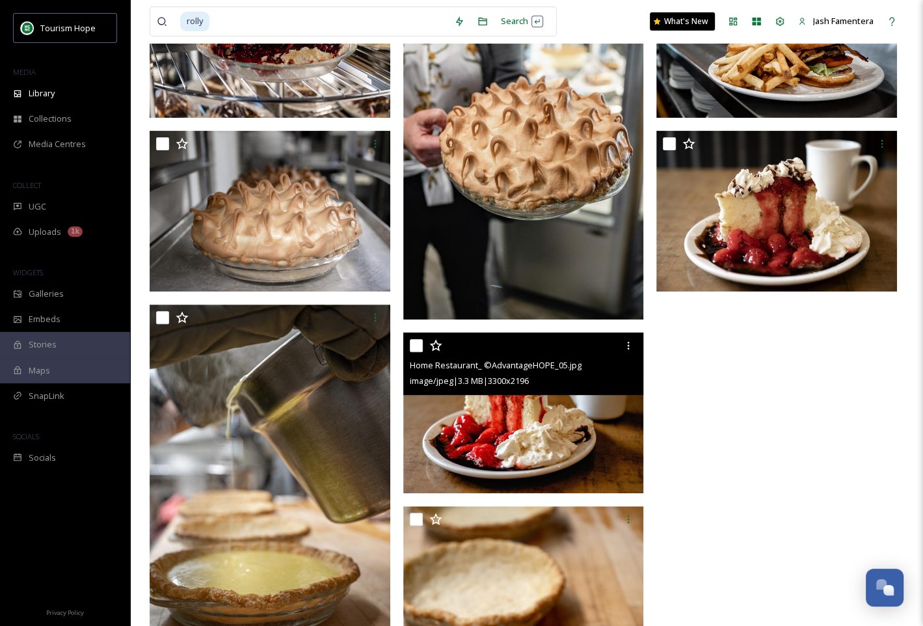
scroll to position [212, 0]
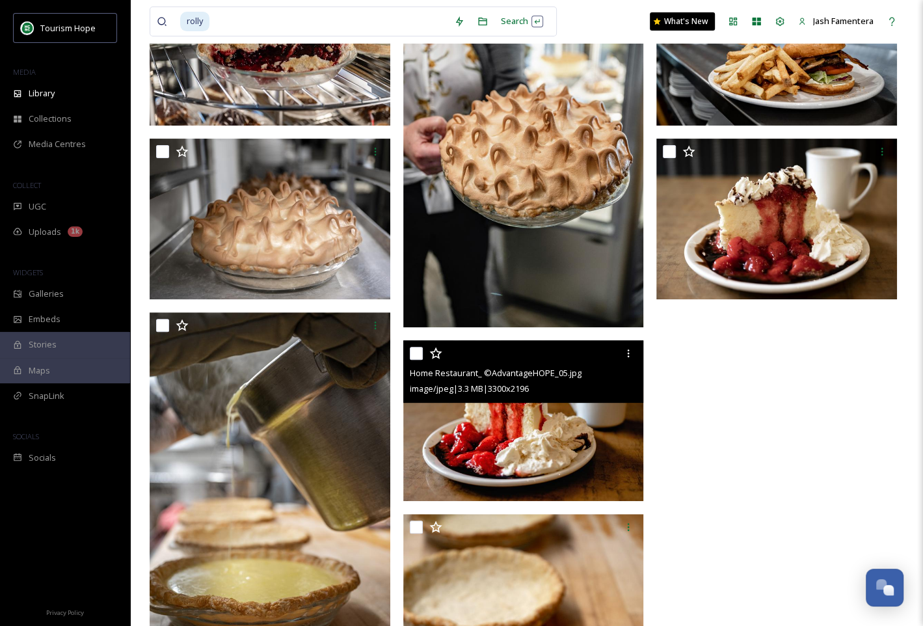
click at [543, 395] on div "Home Restaurant_ ©AdvantageHOPE_05.jpg image/jpeg | 3.3 MB | 3300 x 2196" at bounding box center [523, 371] width 241 height 62
click at [574, 433] on img at bounding box center [523, 420] width 241 height 160
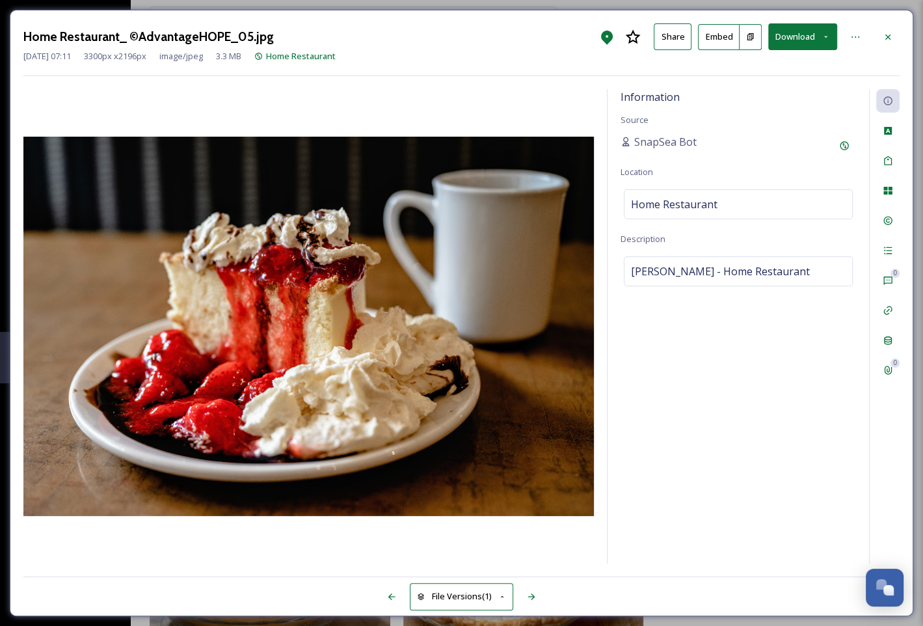
click at [781, 42] on button "Download" at bounding box center [802, 36] width 69 height 27
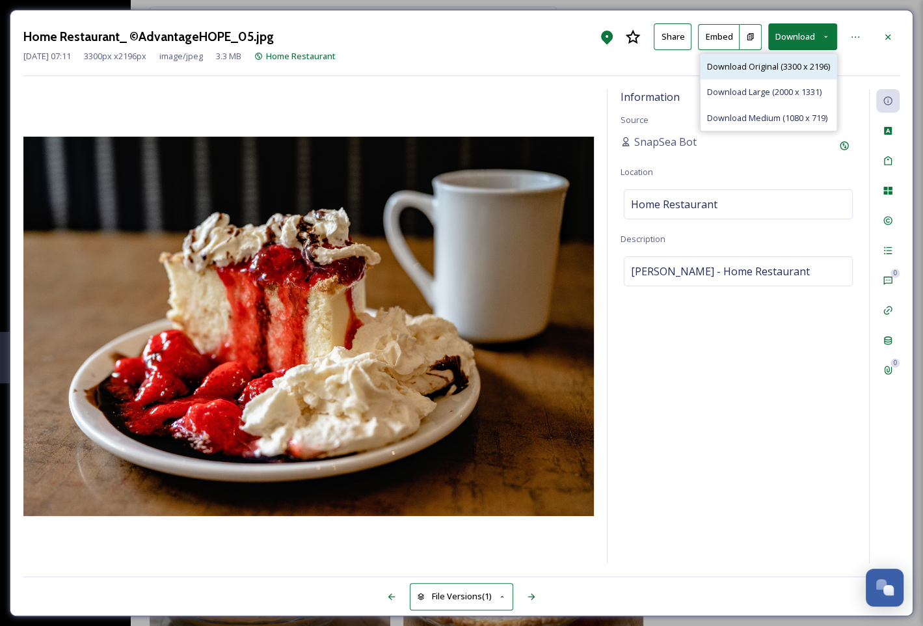
click at [766, 72] on div "Download Original (3300 x 2196)" at bounding box center [768, 66] width 136 height 25
